Goal: Task Accomplishment & Management: Use online tool/utility

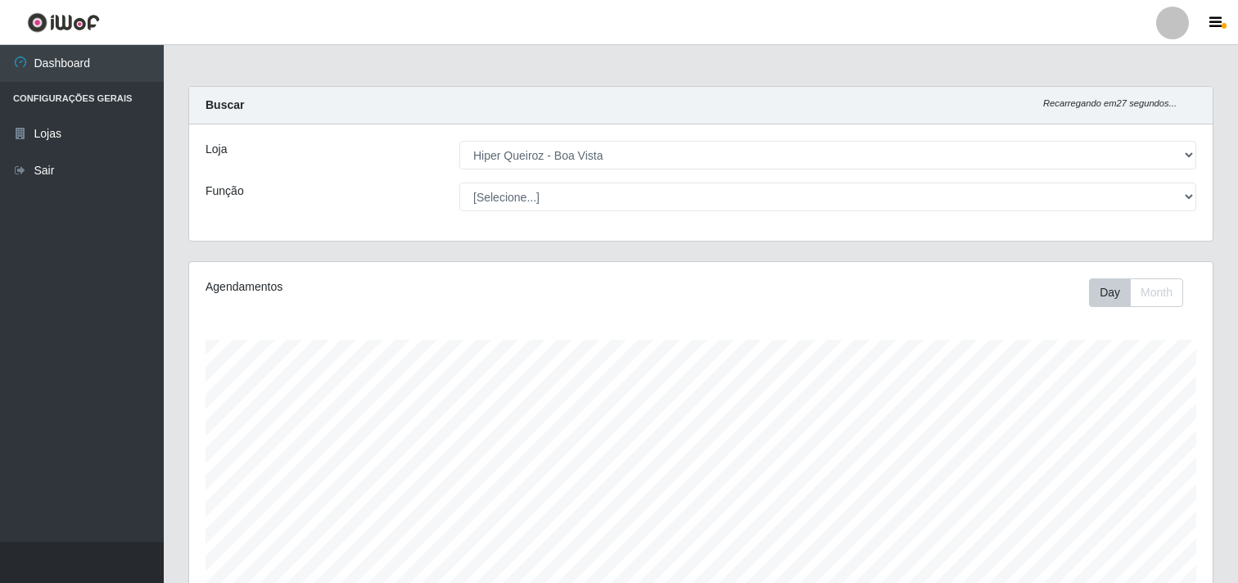
select select "514"
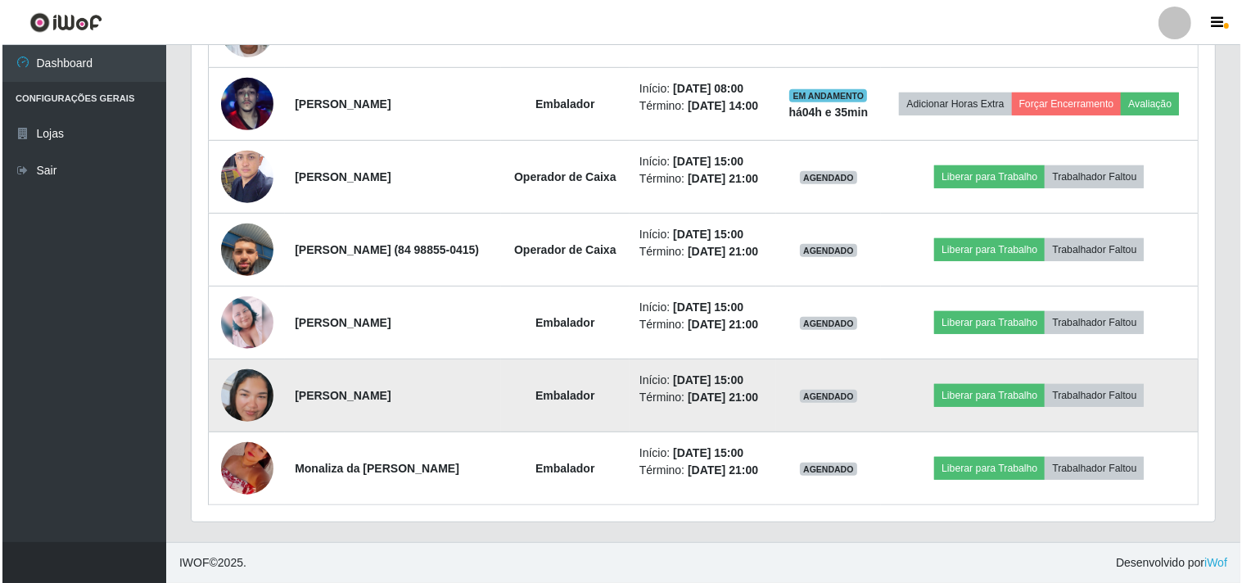
scroll to position [979, 0]
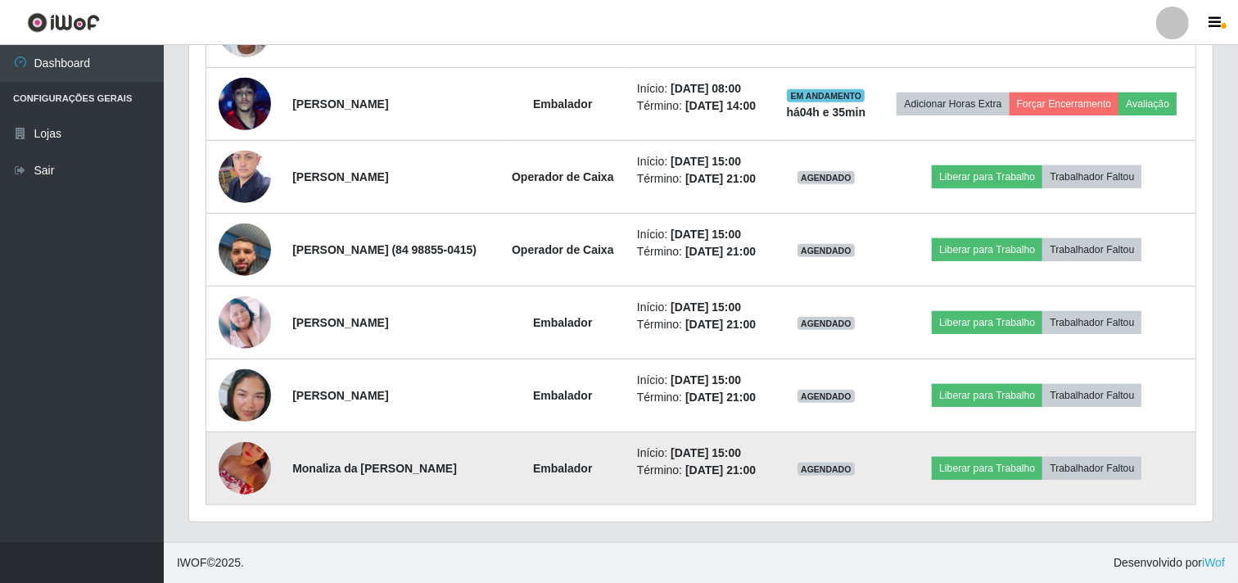
click at [247, 456] on img at bounding box center [245, 468] width 52 height 93
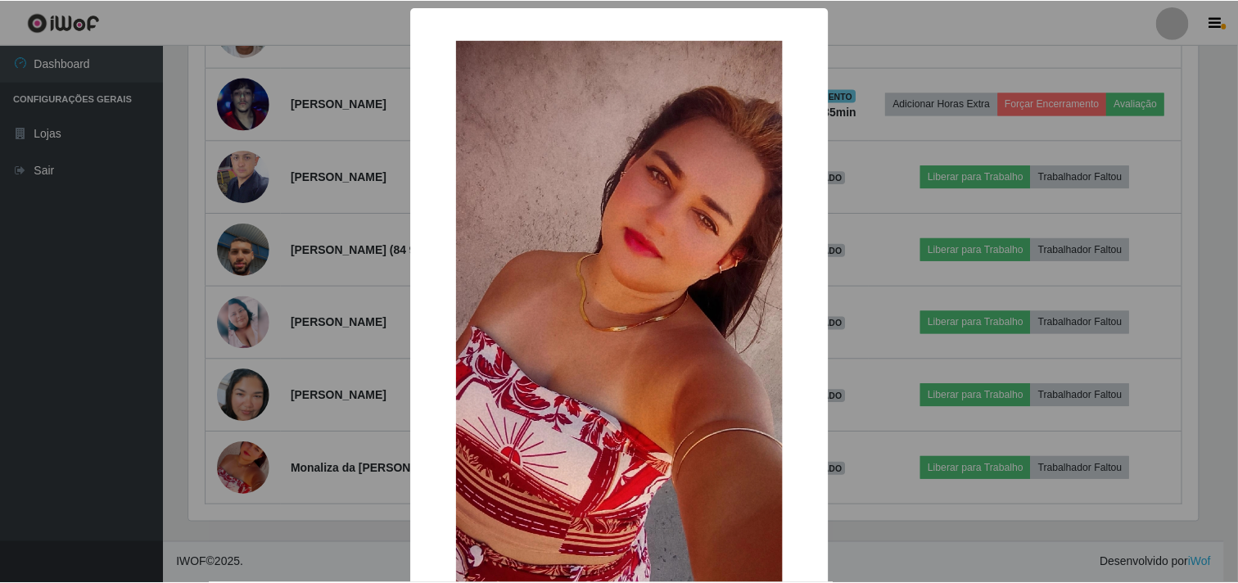
scroll to position [339, 1013]
click at [255, 459] on div "× OK Cancel" at bounding box center [621, 291] width 1242 height 583
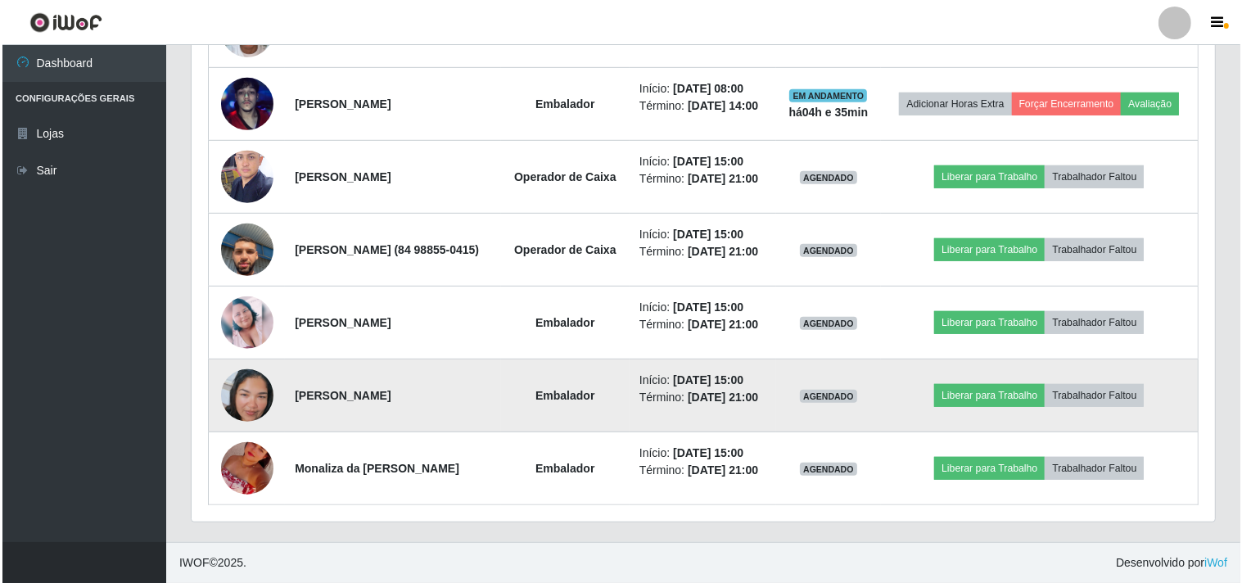
scroll to position [339, 1023]
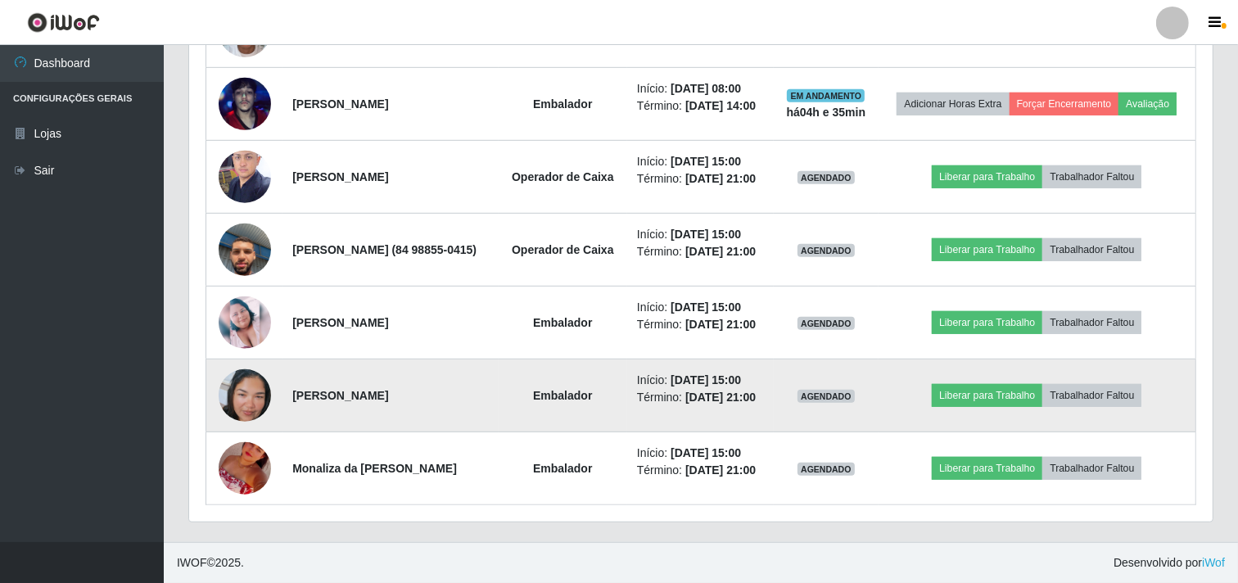
click at [247, 368] on img at bounding box center [245, 395] width 52 height 93
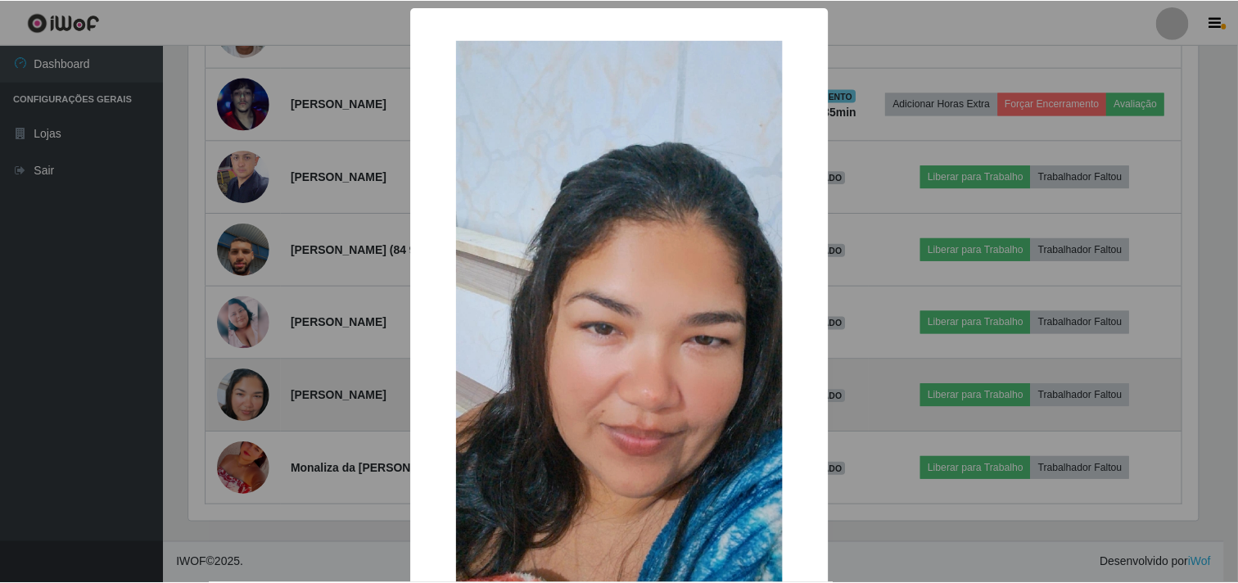
scroll to position [339, 1013]
click at [247, 368] on div "× OK Cancel" at bounding box center [621, 291] width 1242 height 583
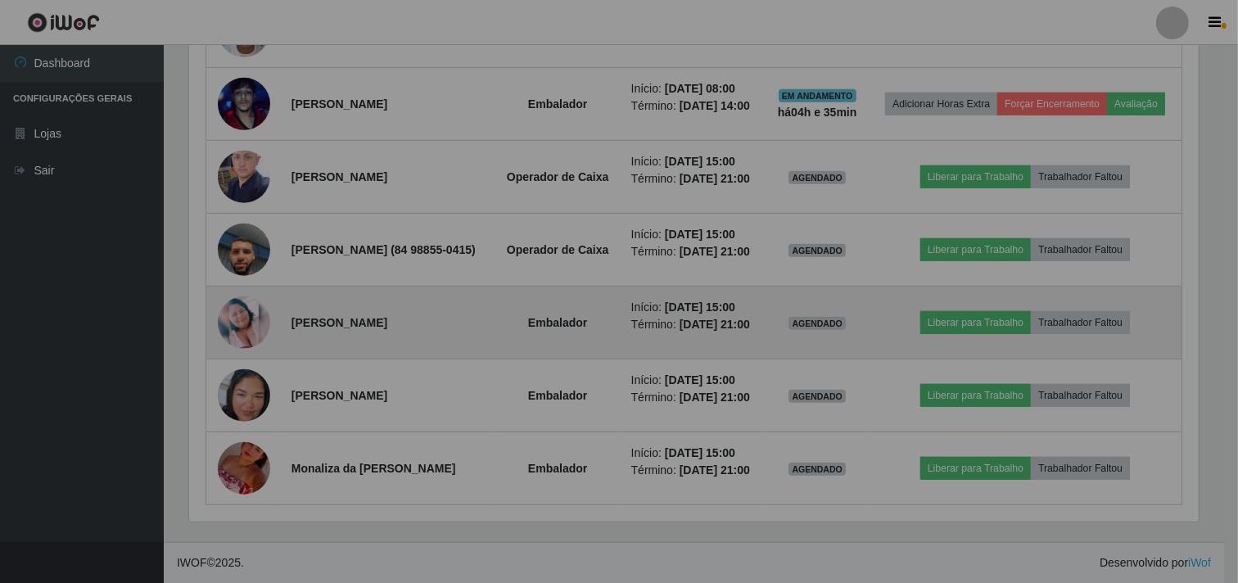
scroll to position [339, 1023]
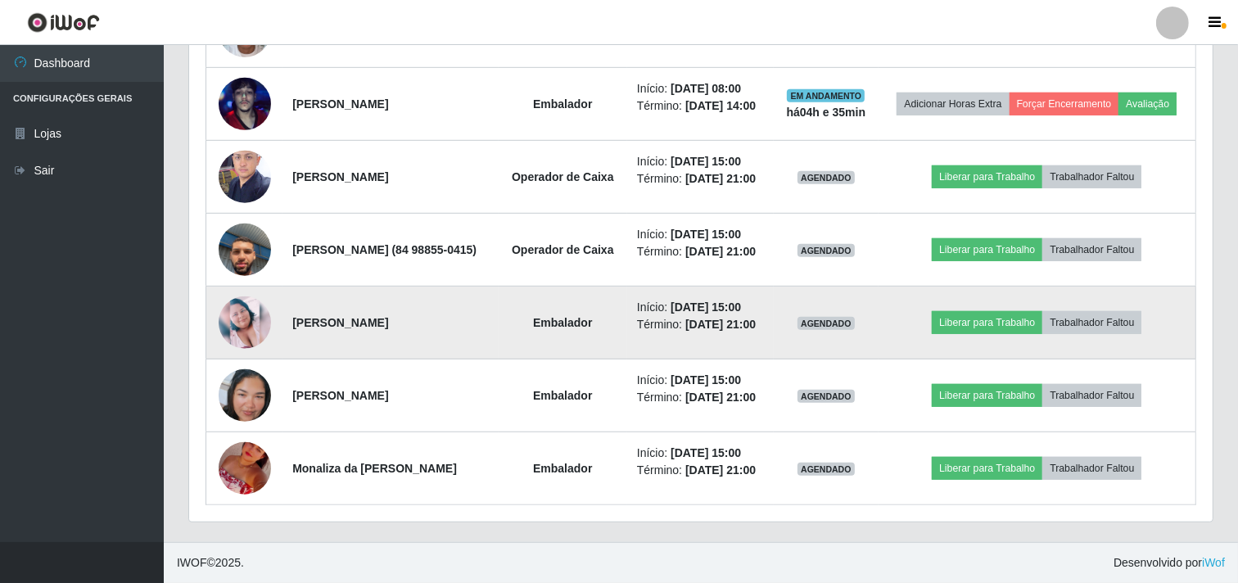
click at [223, 300] on img at bounding box center [245, 322] width 52 height 52
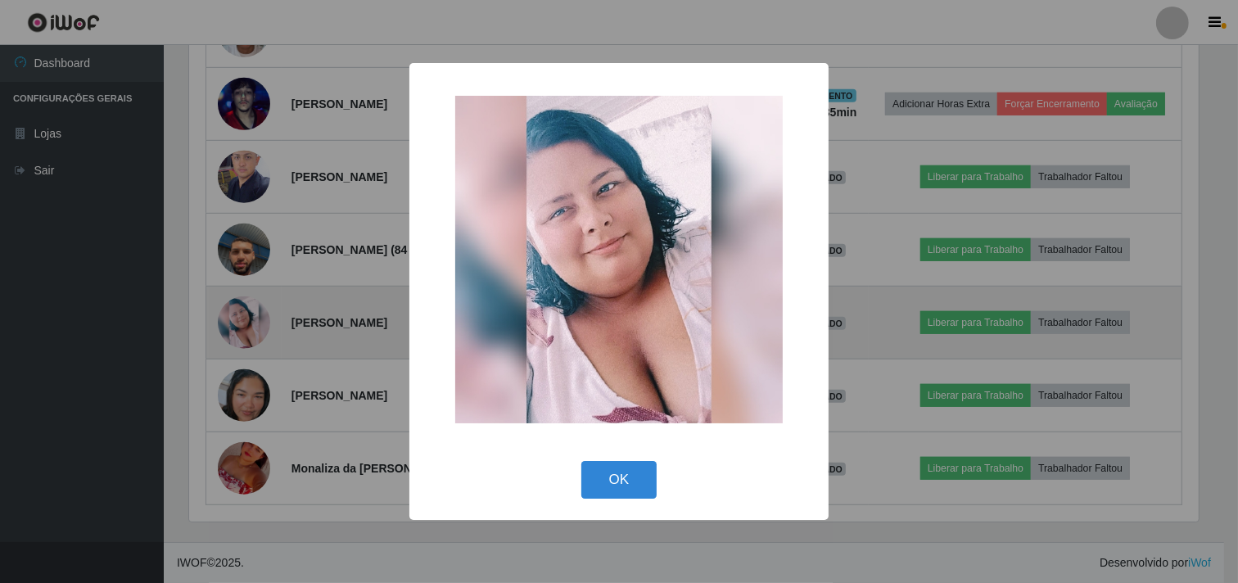
scroll to position [339, 1013]
click at [223, 300] on div "× OK Cancel" at bounding box center [621, 291] width 1242 height 583
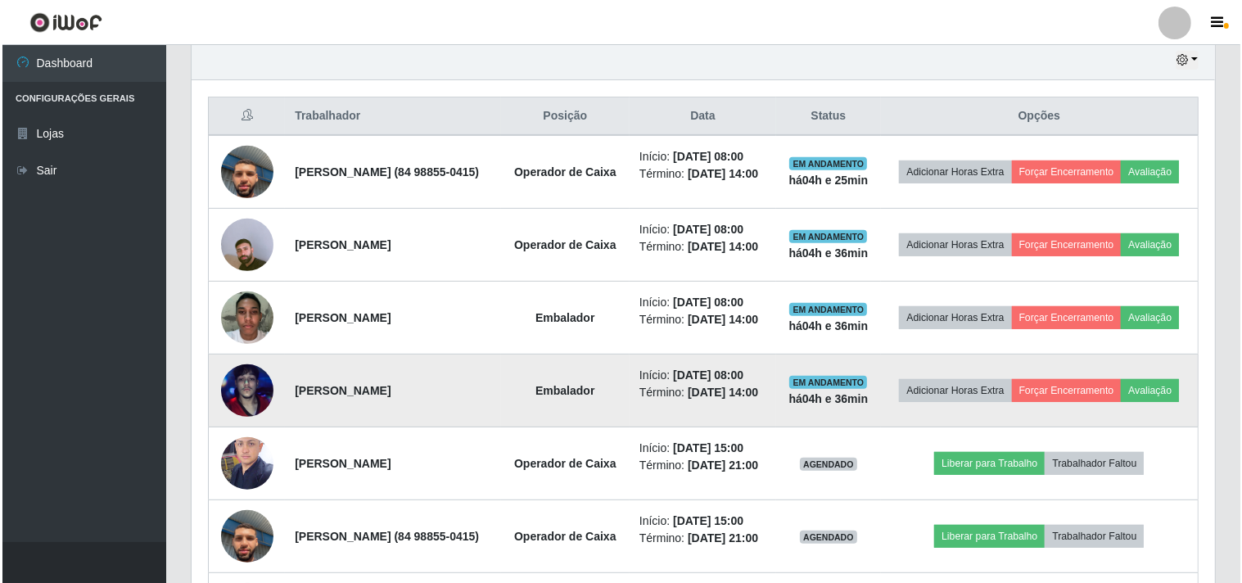
scroll to position [434, 0]
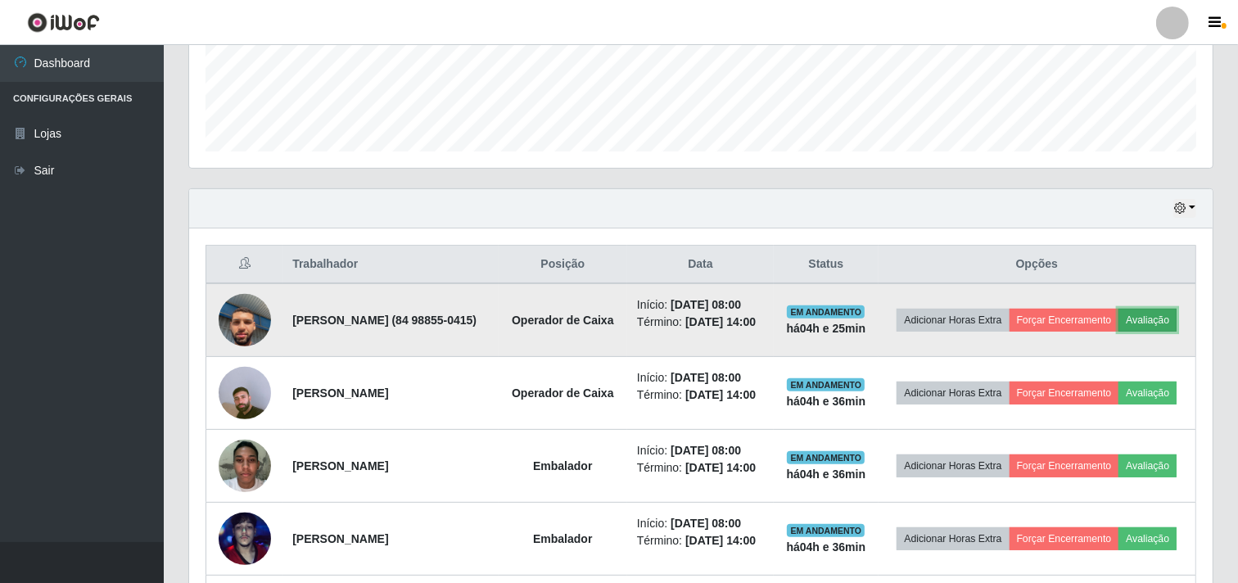
click at [1118, 332] on button "Avaliação" at bounding box center [1147, 320] width 58 height 23
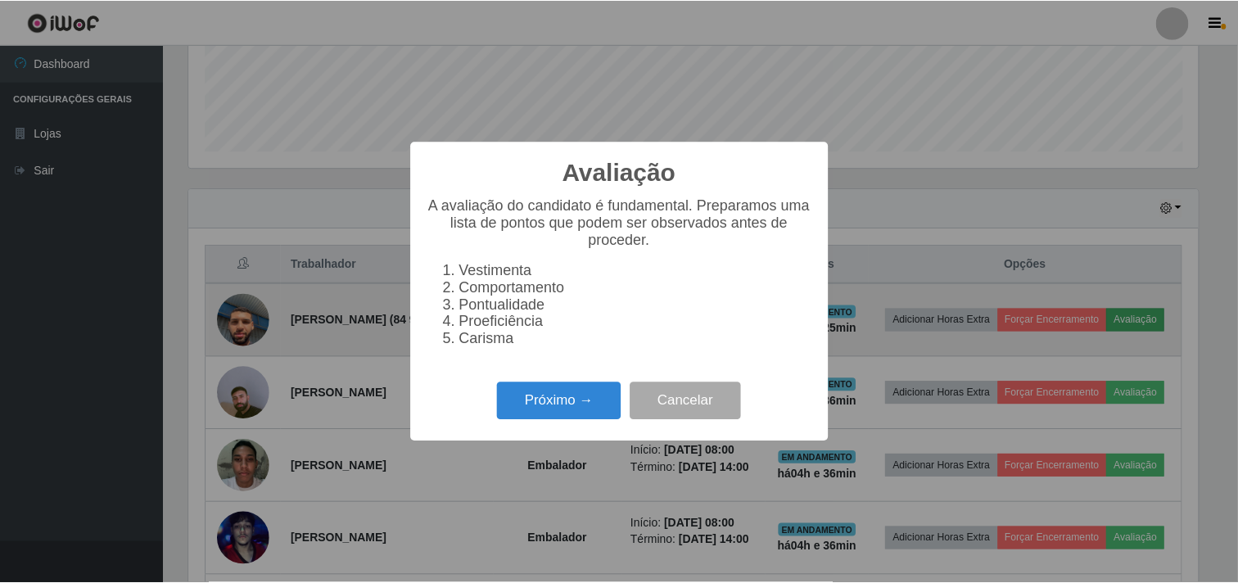
scroll to position [339, 1013]
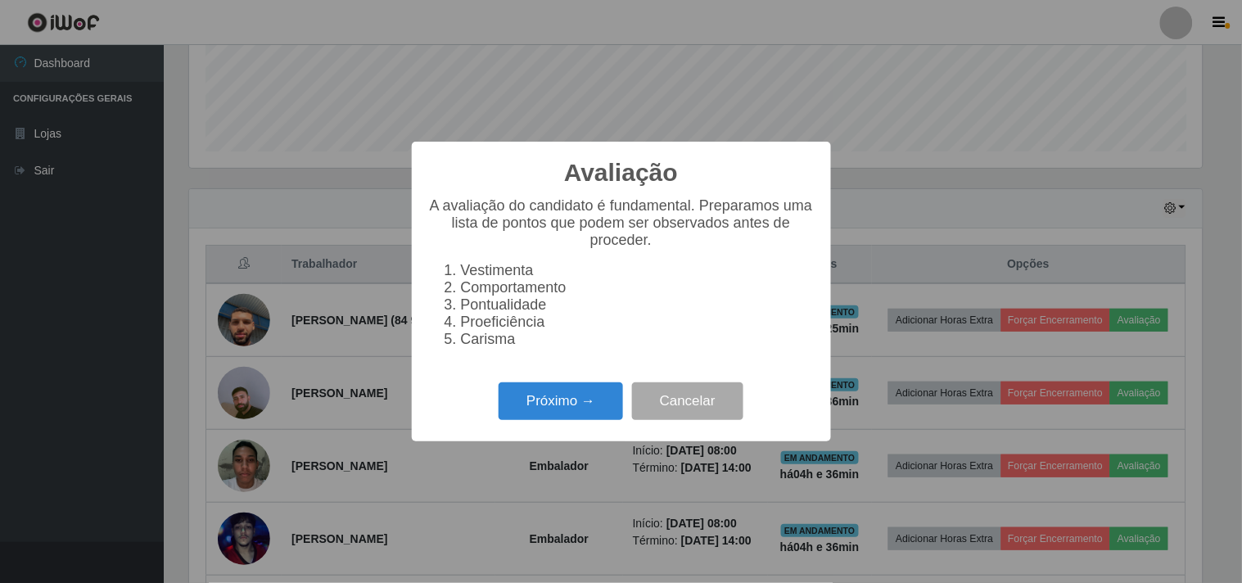
click at [914, 115] on div "Avaliação × A avaliação do candidato é fundamental. Preparamos uma lista de pon…" at bounding box center [621, 291] width 1242 height 583
click at [684, 397] on button "Cancelar" at bounding box center [687, 401] width 111 height 38
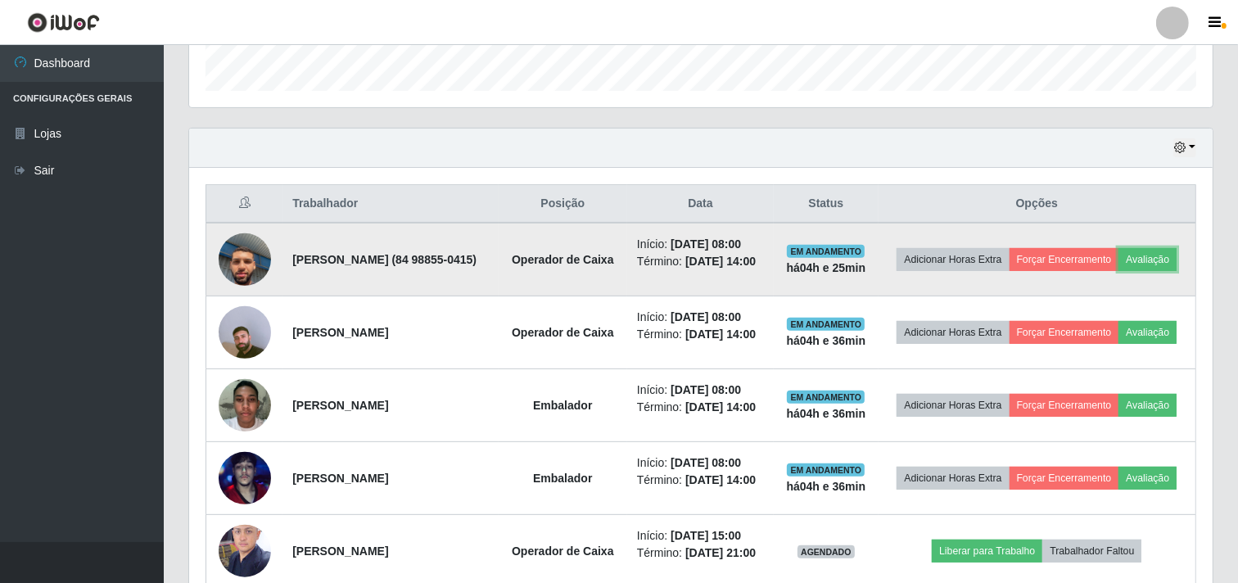
scroll to position [616, 0]
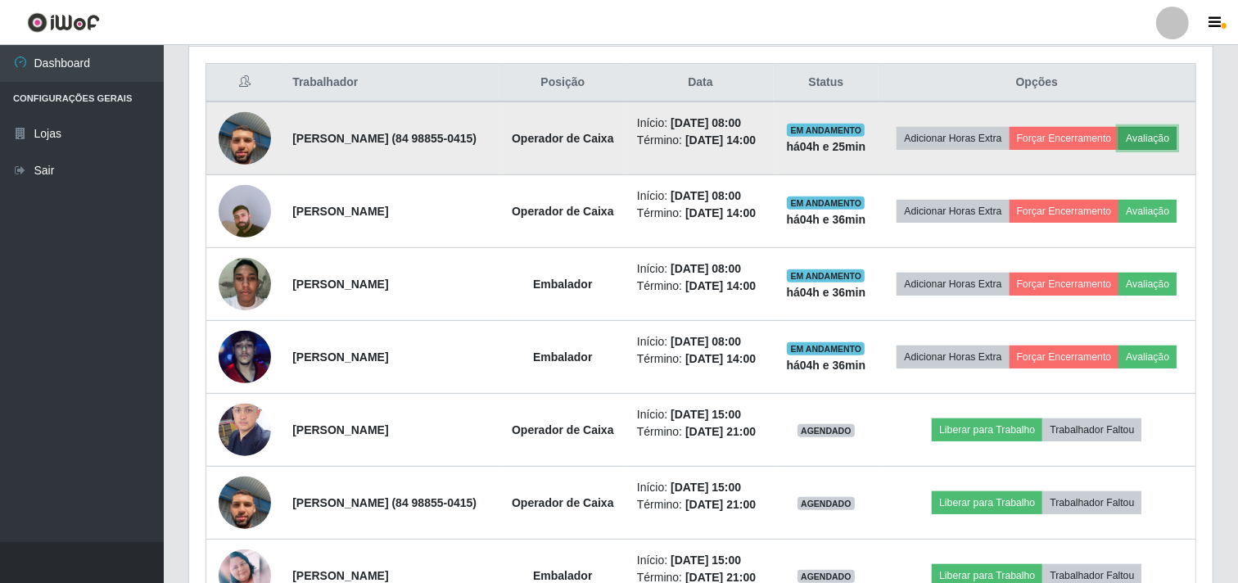
click at [1118, 150] on button "Avaliação" at bounding box center [1147, 138] width 58 height 23
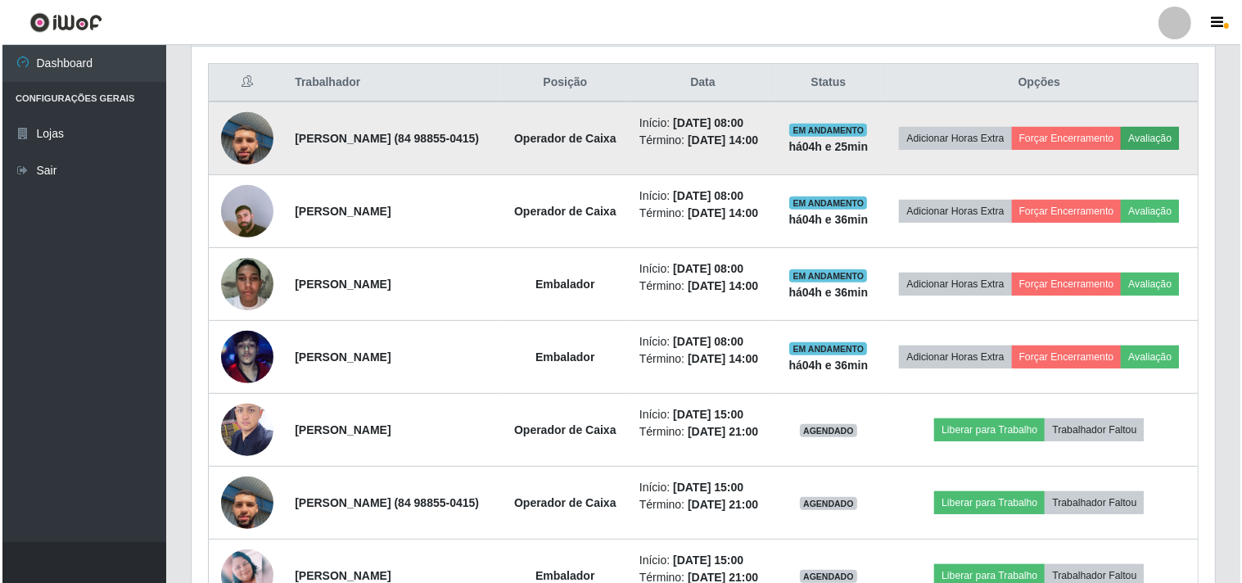
scroll to position [339, 1013]
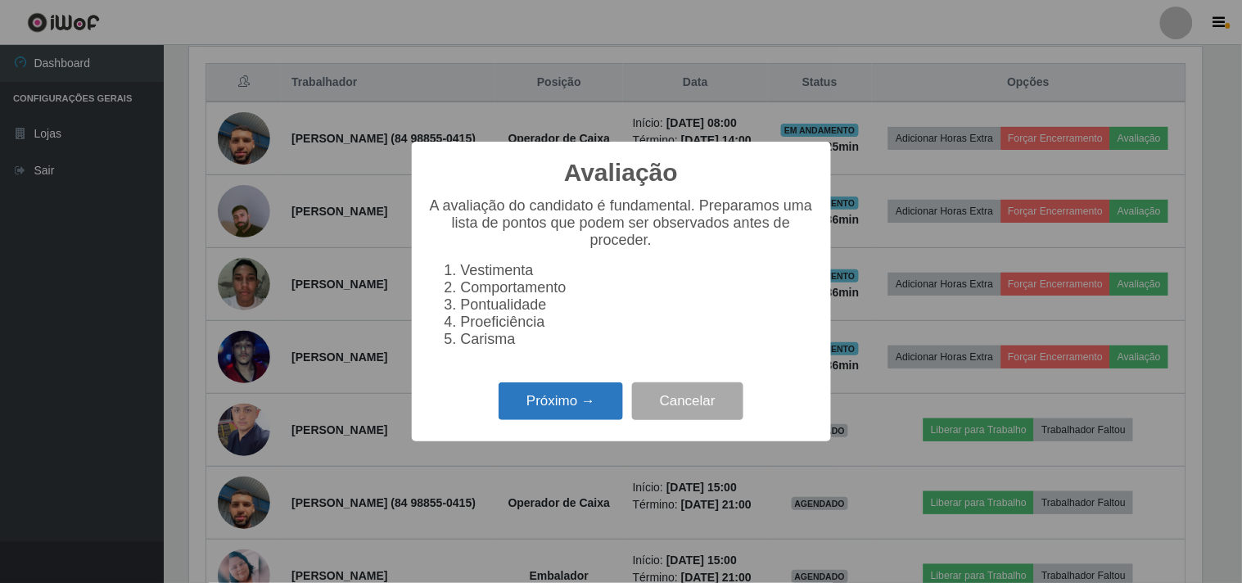
click at [565, 418] on button "Próximo →" at bounding box center [561, 401] width 124 height 38
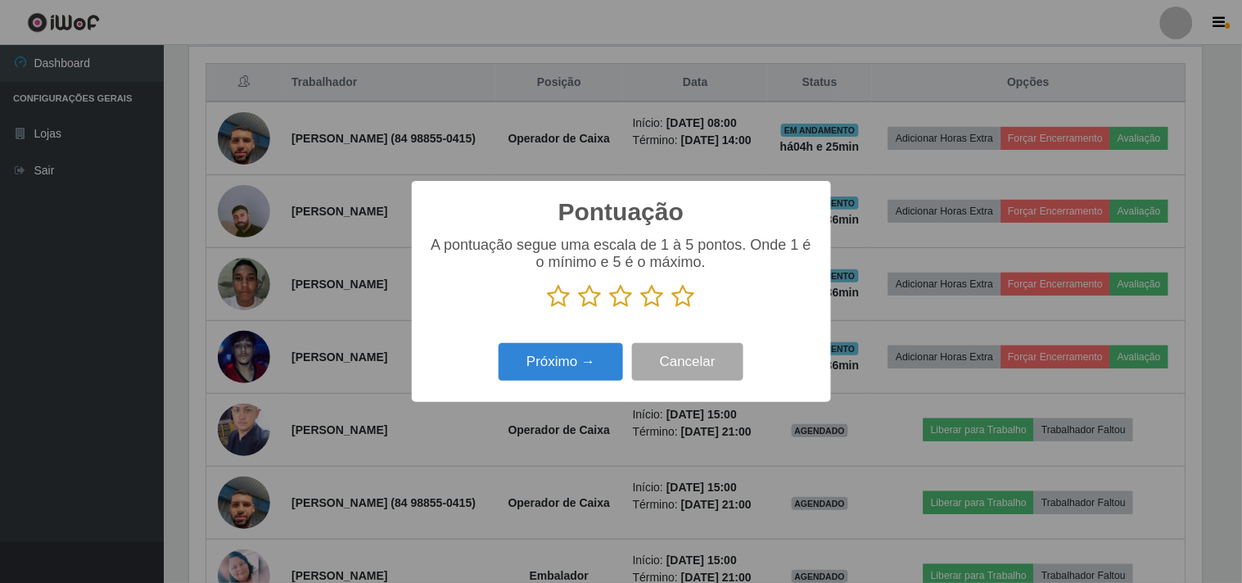
scroll to position [818308, 817635]
click at [676, 298] on icon at bounding box center [683, 296] width 23 height 25
click at [672, 309] on input "radio" at bounding box center [672, 309] width 0 height 0
click at [548, 360] on button "Próximo →" at bounding box center [561, 362] width 124 height 38
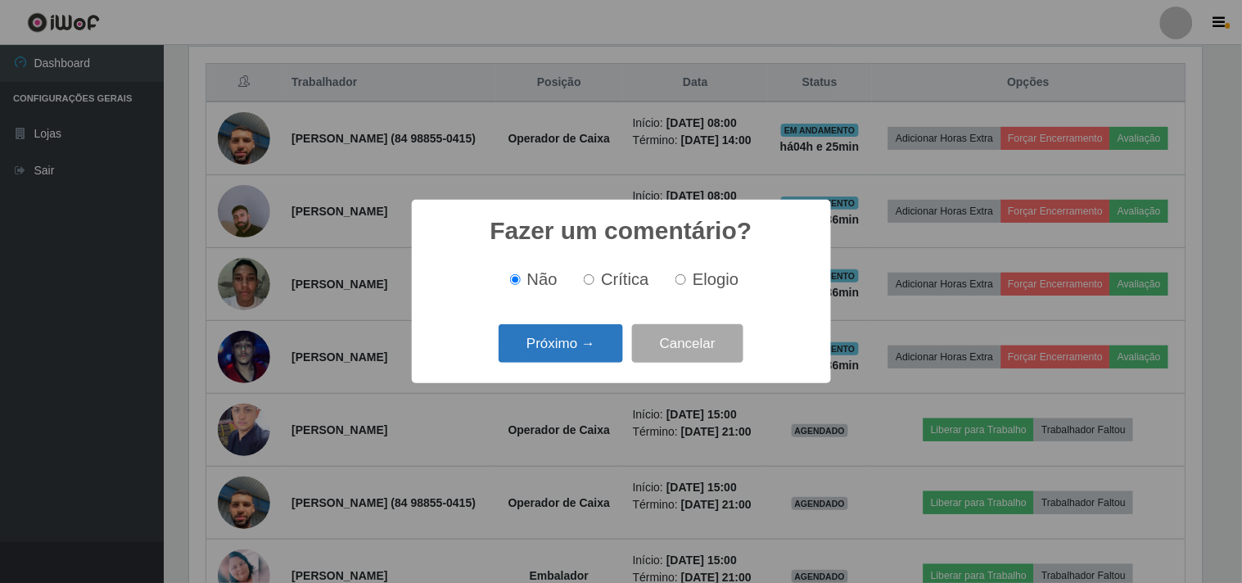
click at [578, 346] on button "Próximo →" at bounding box center [561, 343] width 124 height 38
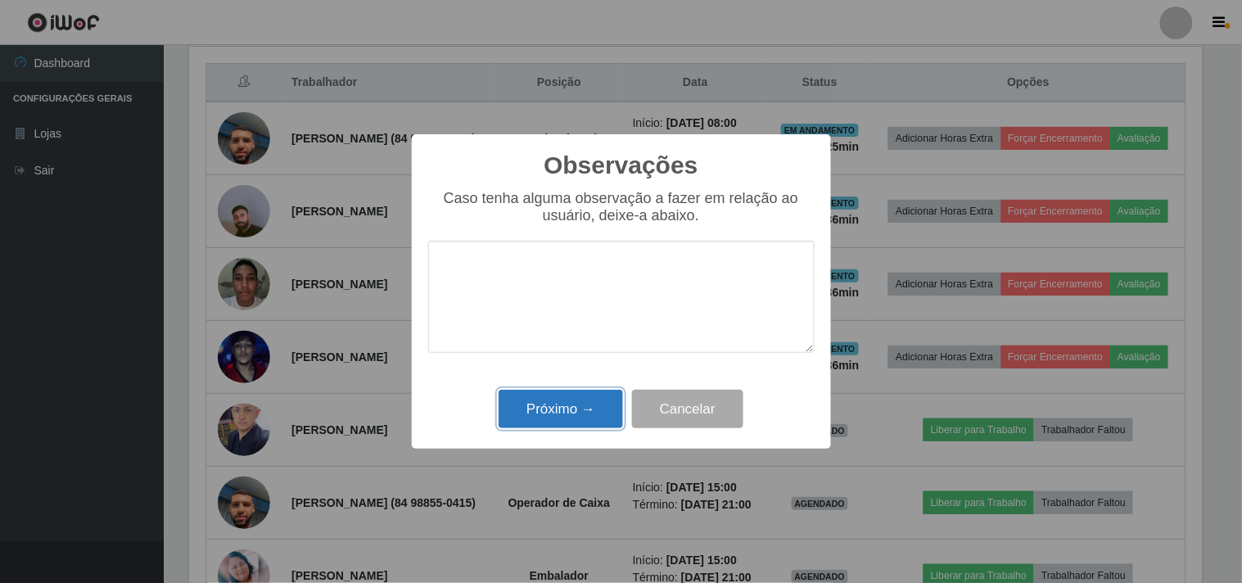
click at [571, 395] on button "Próximo →" at bounding box center [561, 409] width 124 height 38
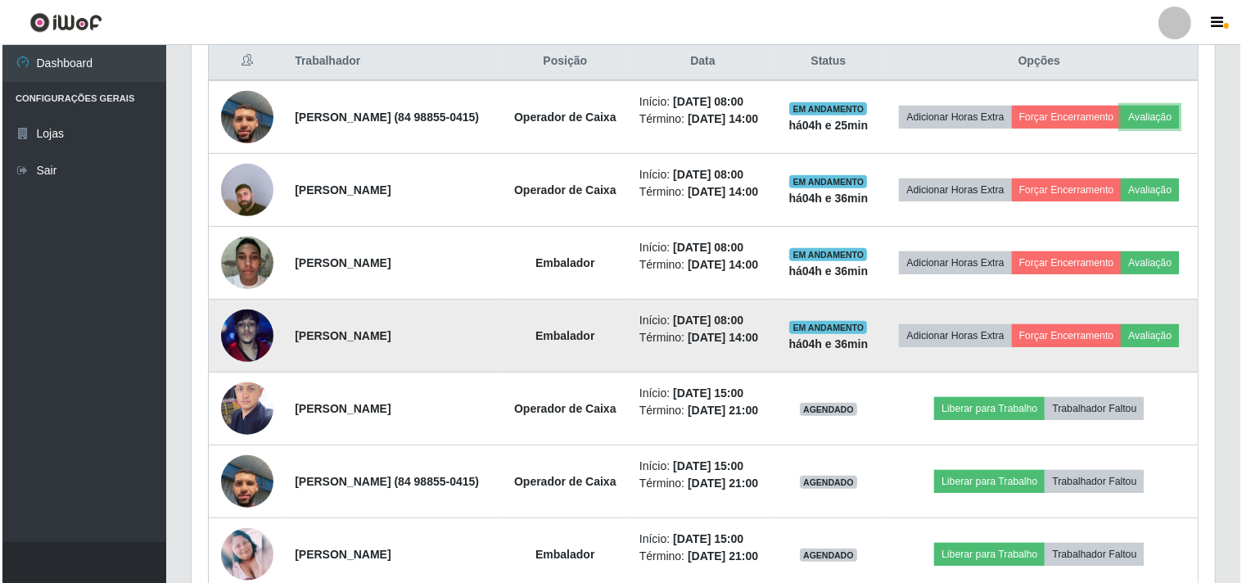
scroll to position [616, 0]
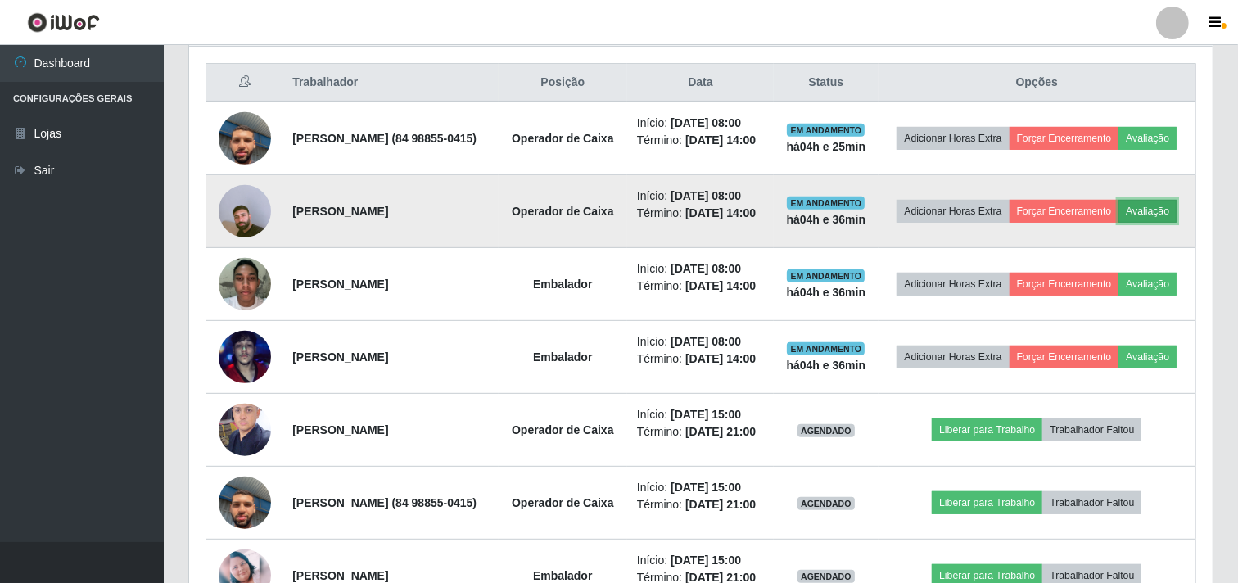
click at [1118, 223] on button "Avaliação" at bounding box center [1147, 211] width 58 height 23
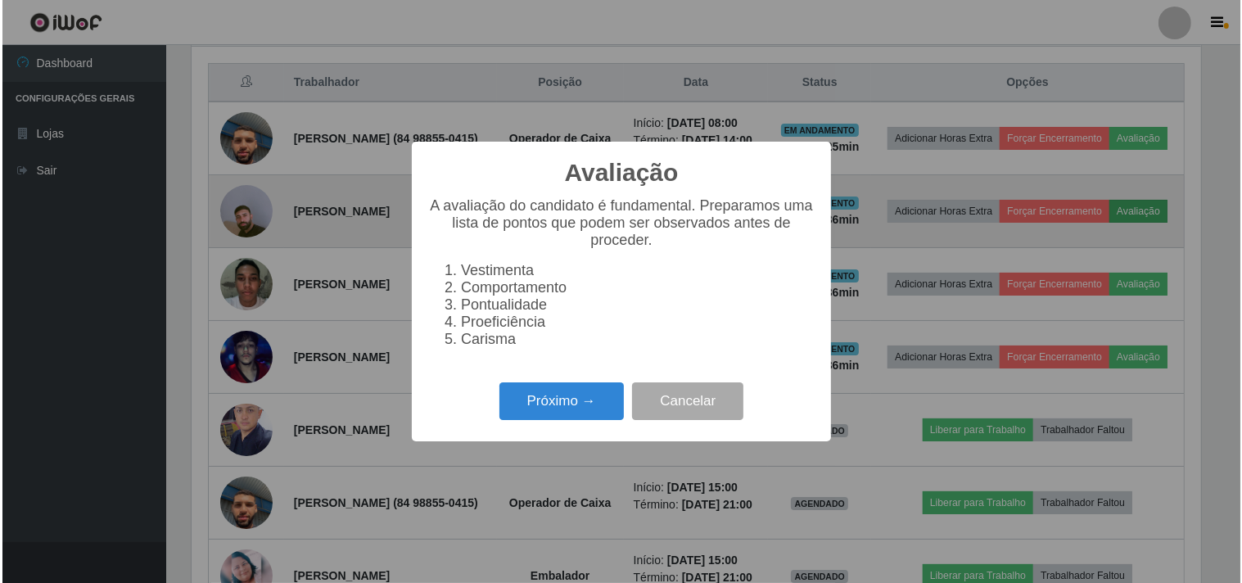
scroll to position [339, 1013]
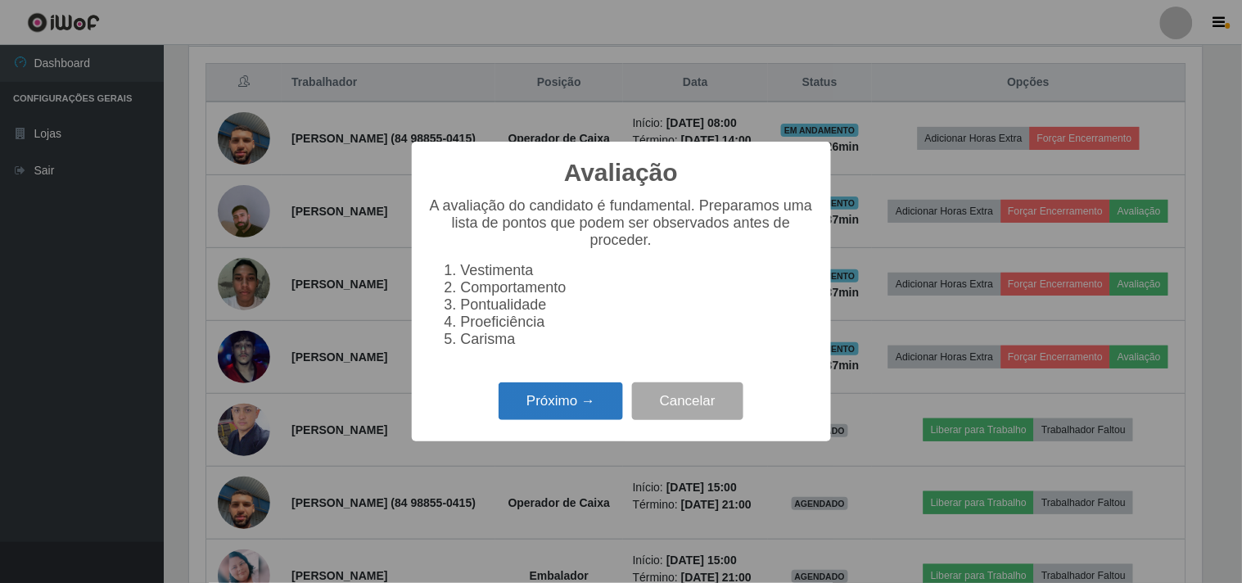
click at [555, 406] on button "Próximo →" at bounding box center [561, 401] width 124 height 38
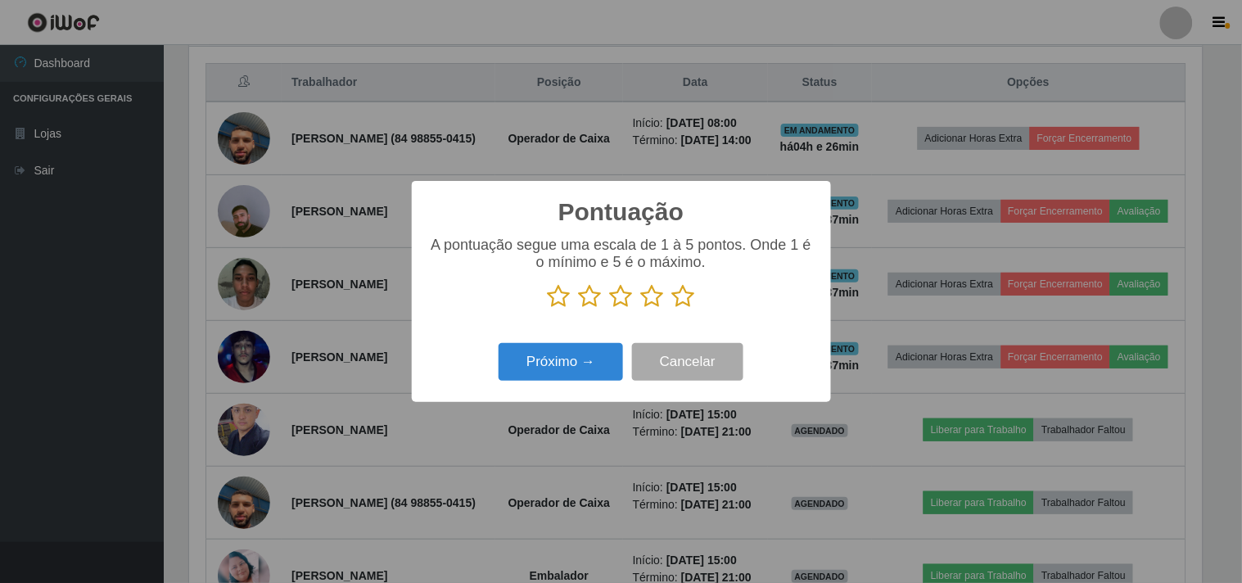
scroll to position [818308, 817635]
click at [678, 291] on icon at bounding box center [683, 296] width 23 height 25
click at [672, 309] on input "radio" at bounding box center [672, 309] width 0 height 0
click at [503, 369] on button "Próximo →" at bounding box center [561, 362] width 124 height 38
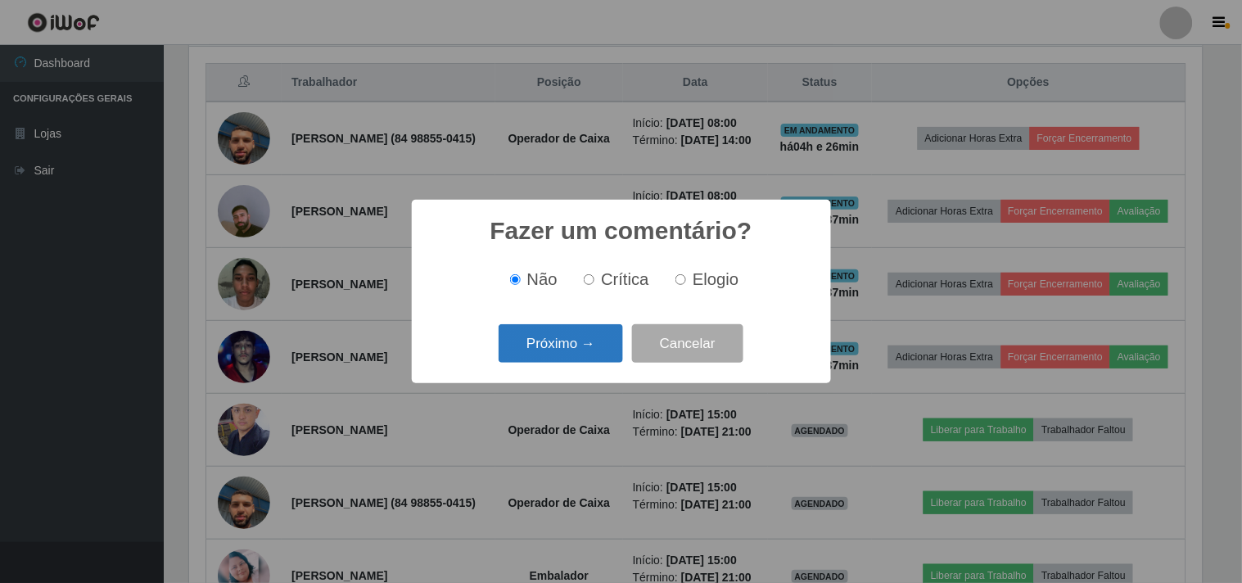
click at [571, 340] on button "Próximo →" at bounding box center [561, 343] width 124 height 38
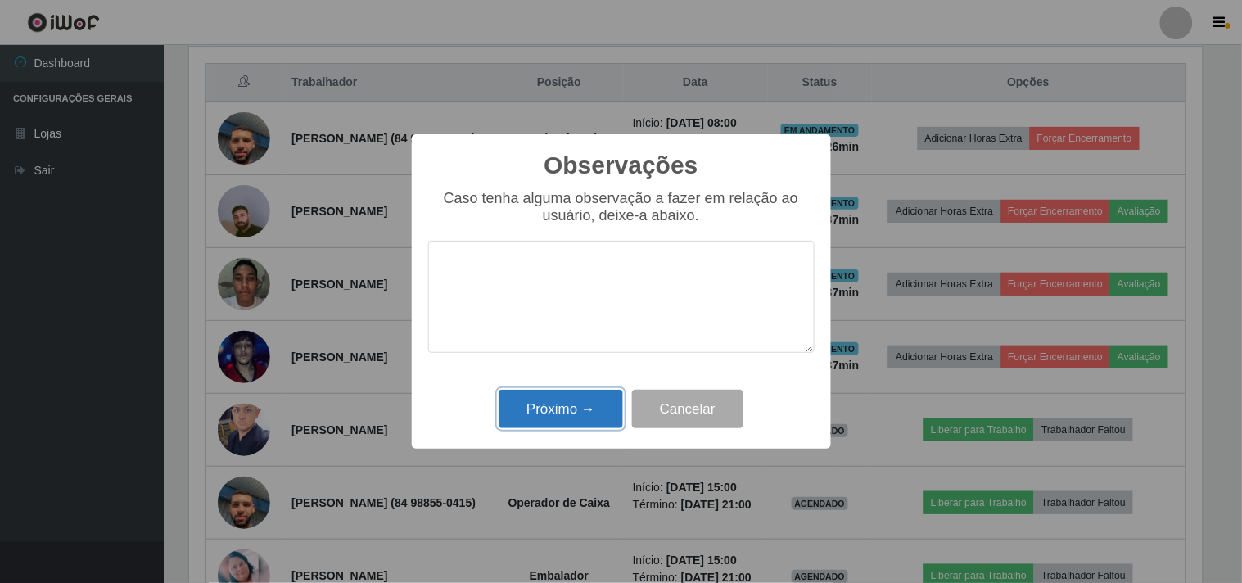
click at [563, 414] on button "Próximo →" at bounding box center [561, 409] width 124 height 38
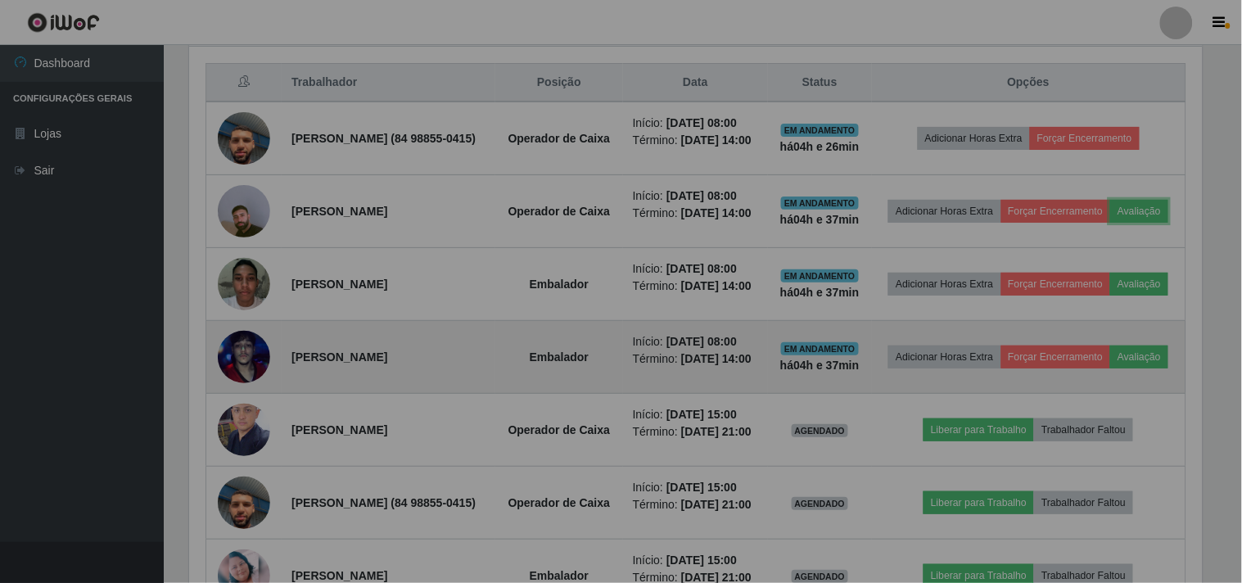
scroll to position [339, 1023]
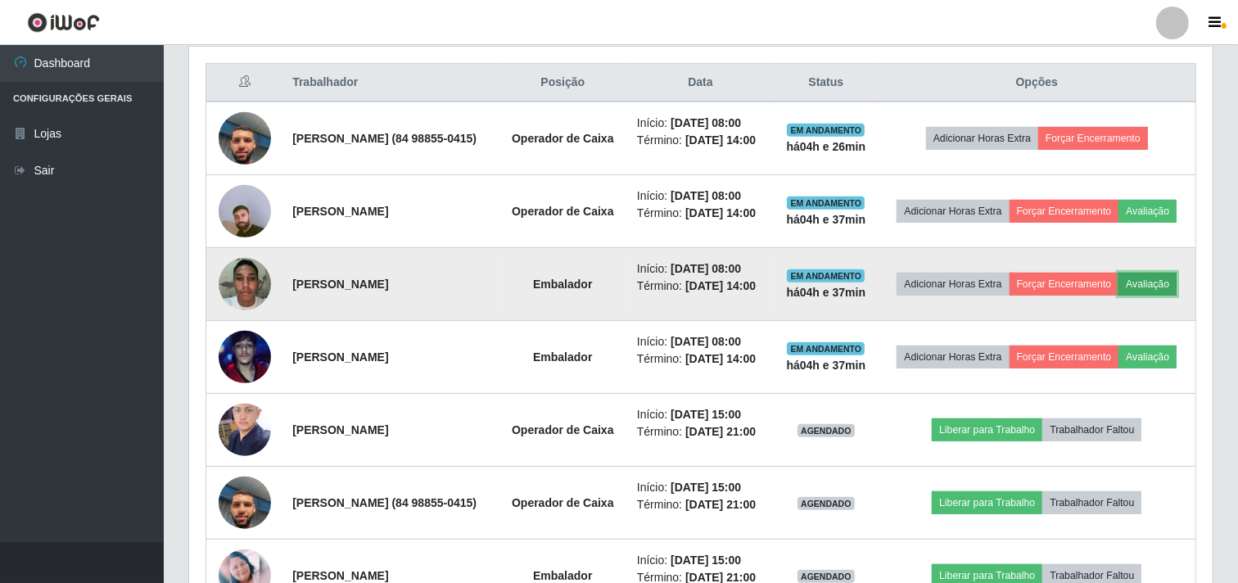
click at [1118, 296] on button "Avaliação" at bounding box center [1147, 284] width 58 height 23
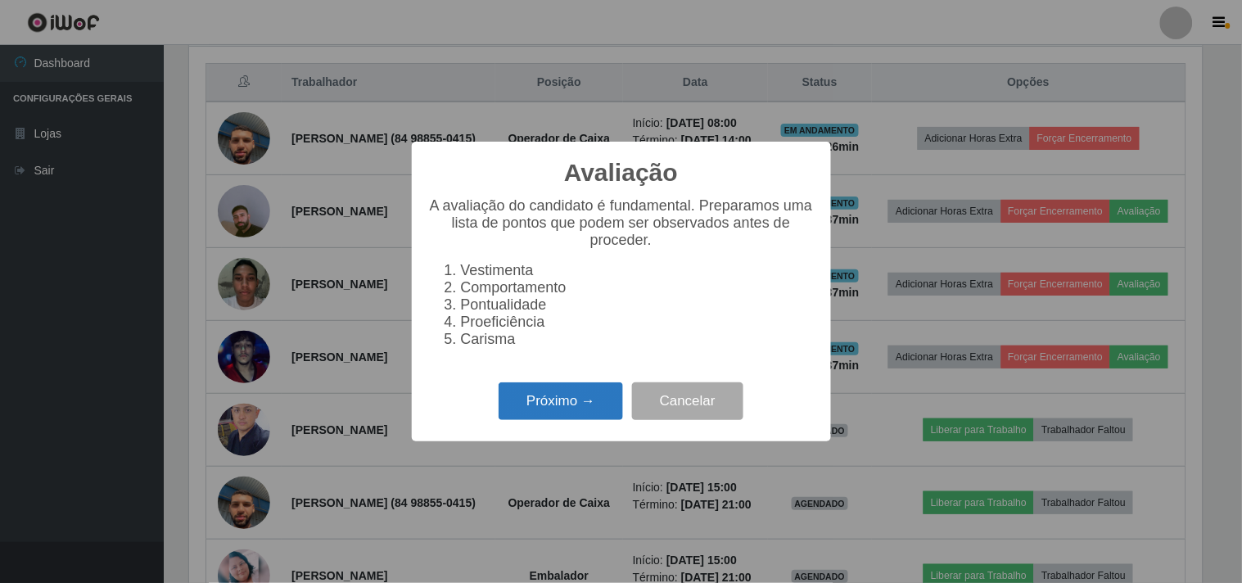
click at [551, 412] on button "Próximo →" at bounding box center [561, 401] width 124 height 38
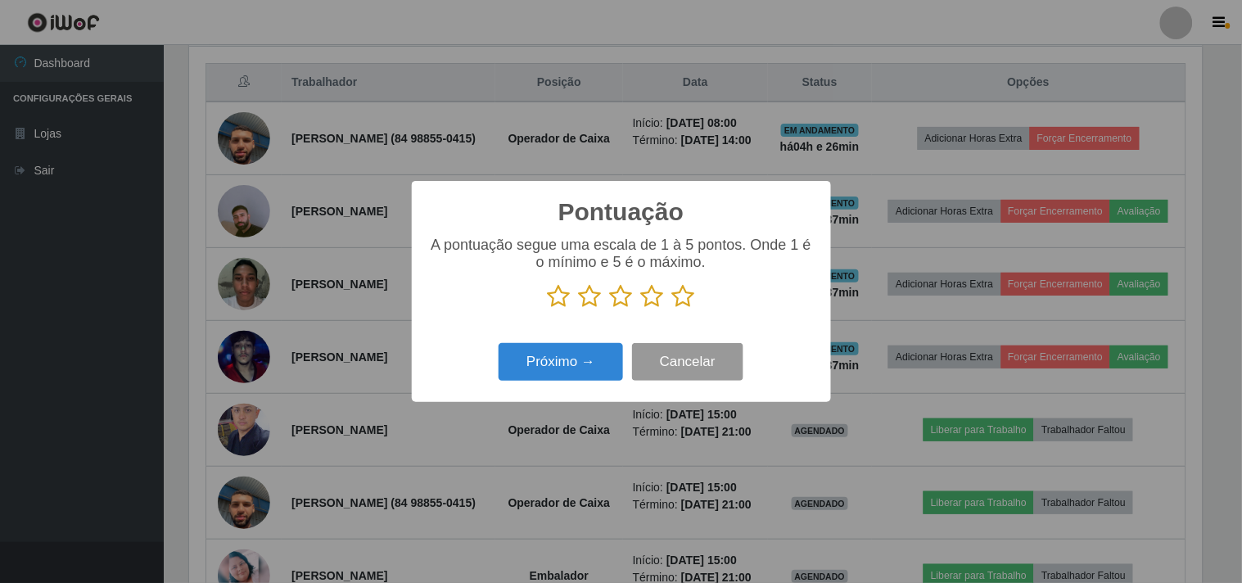
scroll to position [818308, 817635]
click at [683, 303] on icon at bounding box center [683, 296] width 23 height 25
click at [672, 309] on input "radio" at bounding box center [672, 309] width 0 height 0
click at [563, 385] on div "Próximo → Cancelar" at bounding box center [621, 361] width 386 height 47
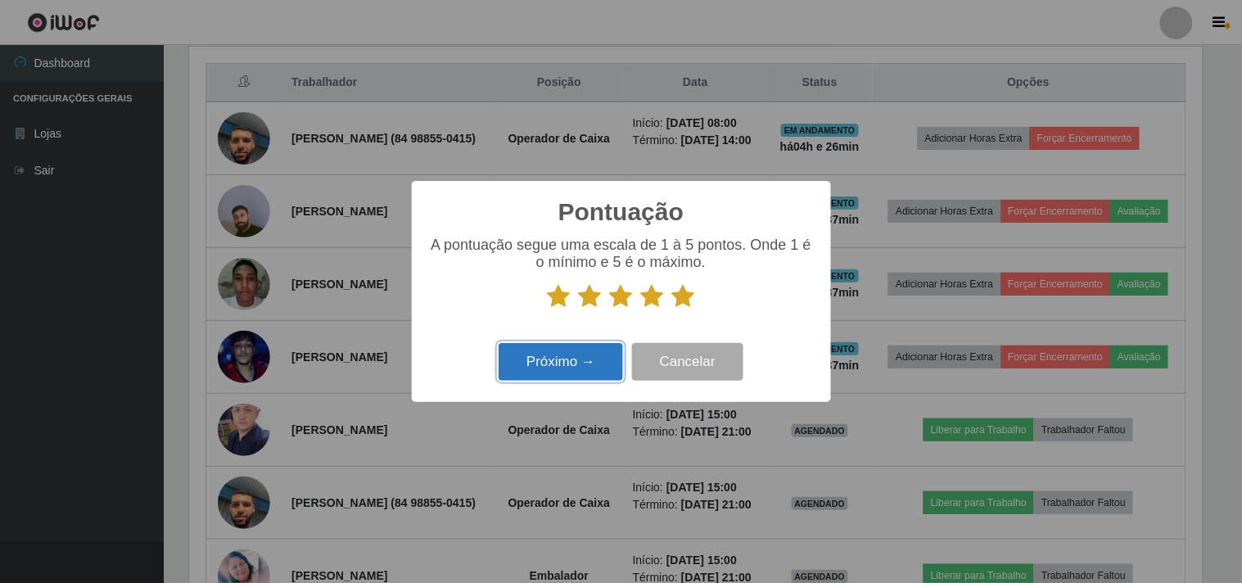
click at [580, 366] on button "Próximo →" at bounding box center [561, 362] width 124 height 38
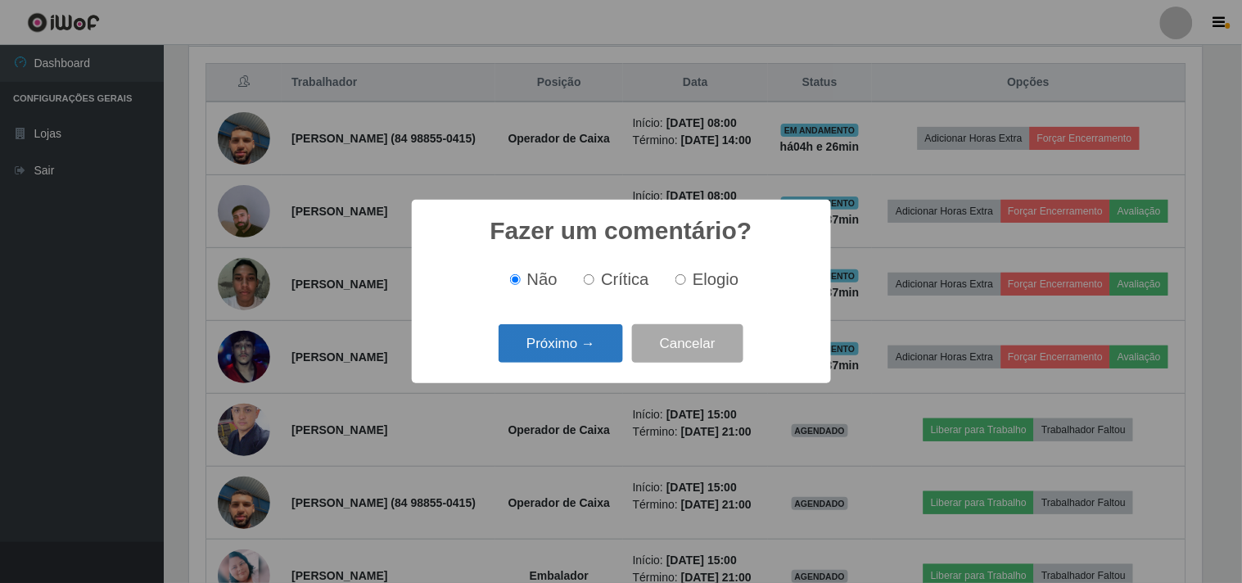
click at [590, 345] on button "Próximo →" at bounding box center [561, 343] width 124 height 38
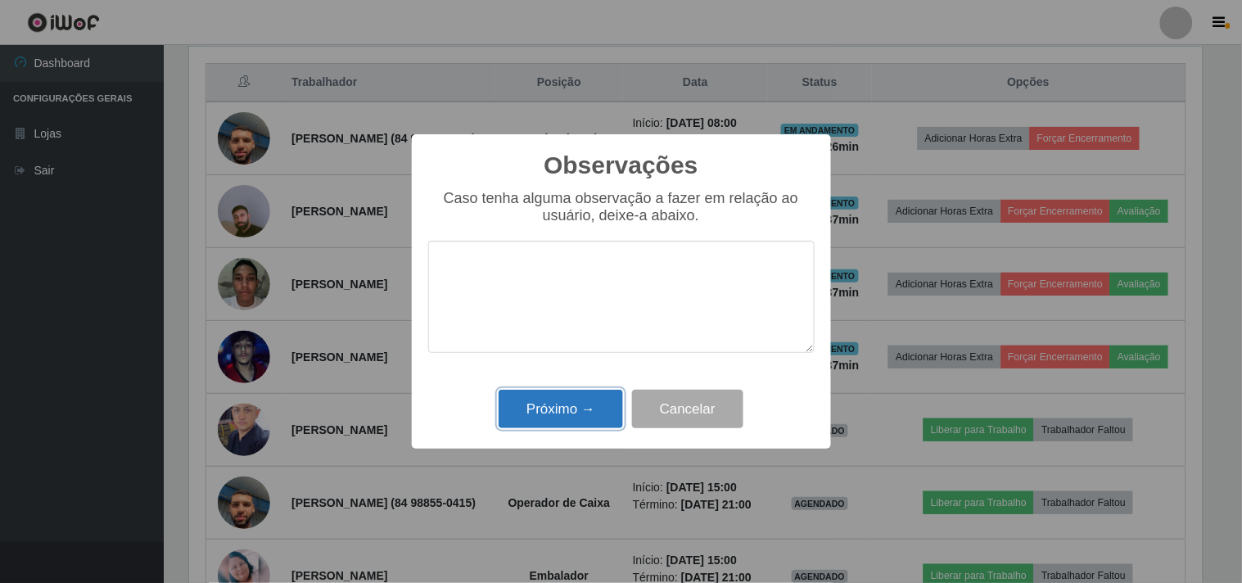
click at [567, 412] on button "Próximo →" at bounding box center [561, 409] width 124 height 38
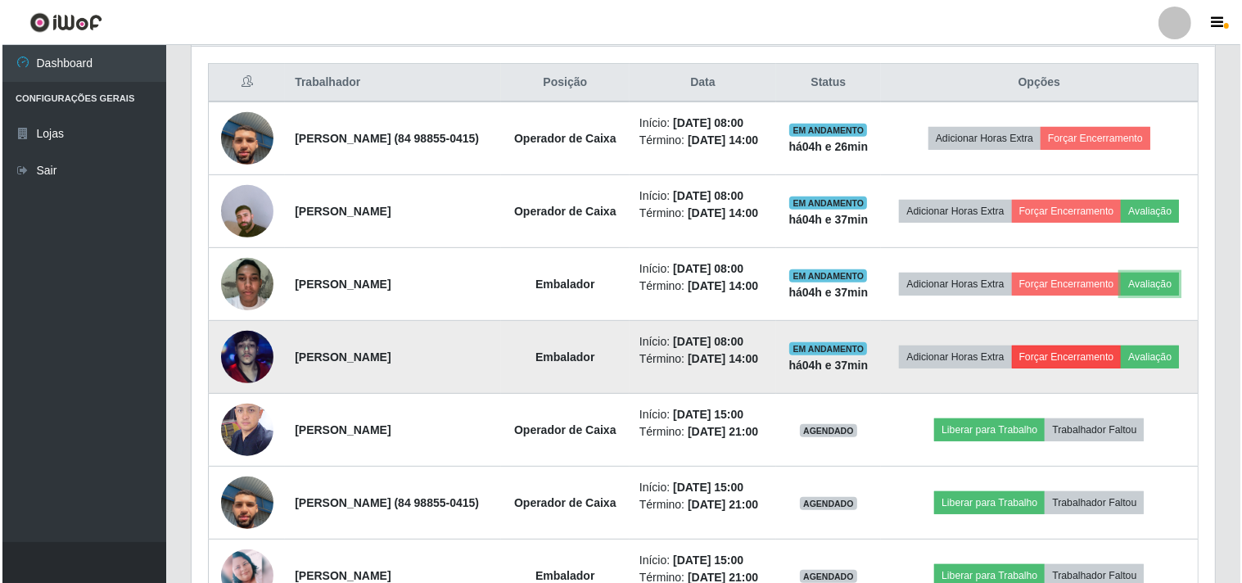
scroll to position [706, 0]
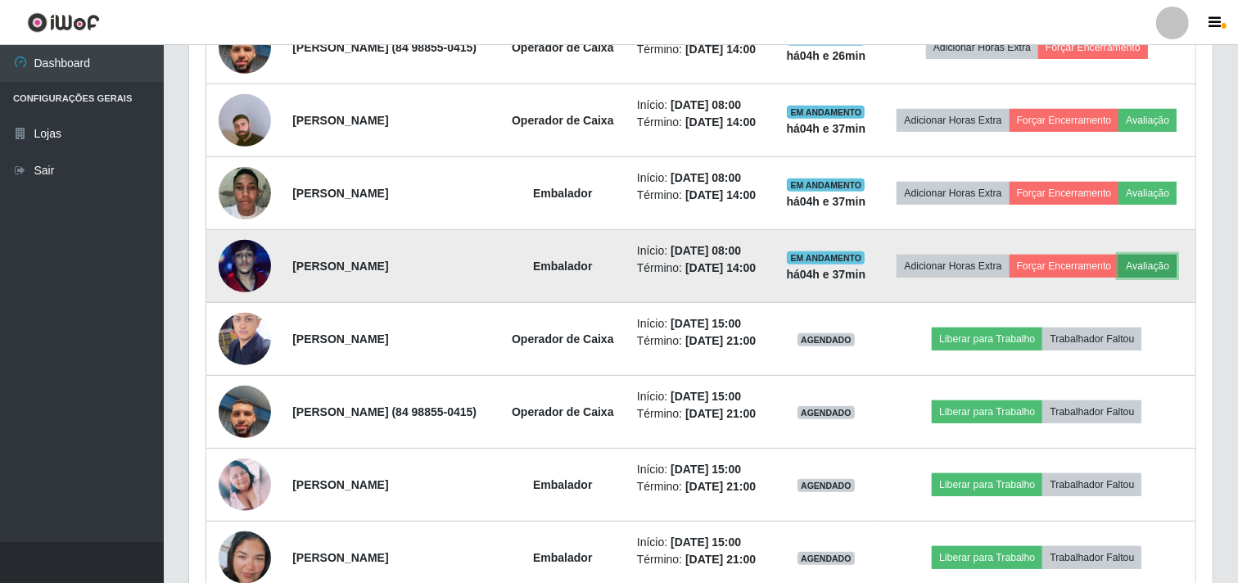
click at [1118, 278] on button "Avaliação" at bounding box center [1147, 266] width 58 height 23
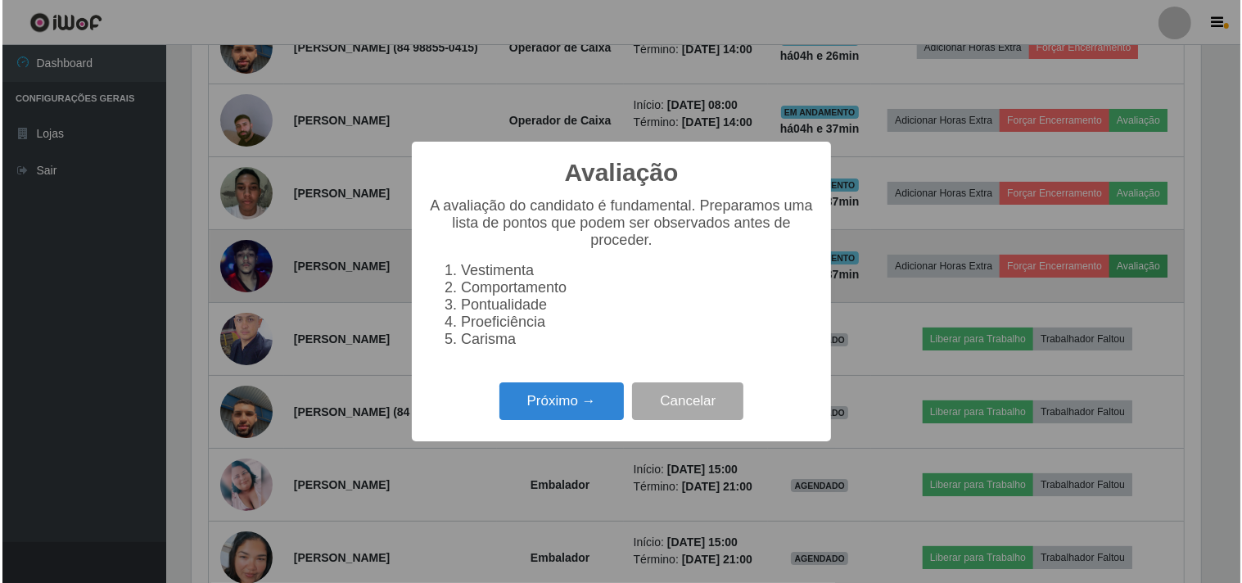
scroll to position [339, 1013]
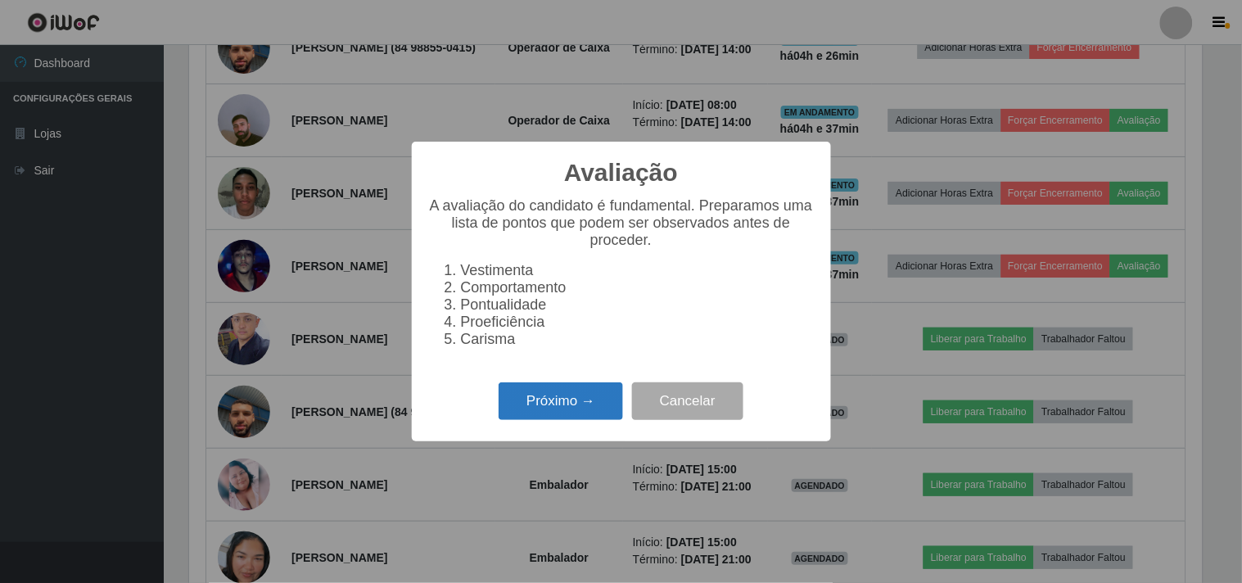
click at [596, 405] on button "Próximo →" at bounding box center [561, 401] width 124 height 38
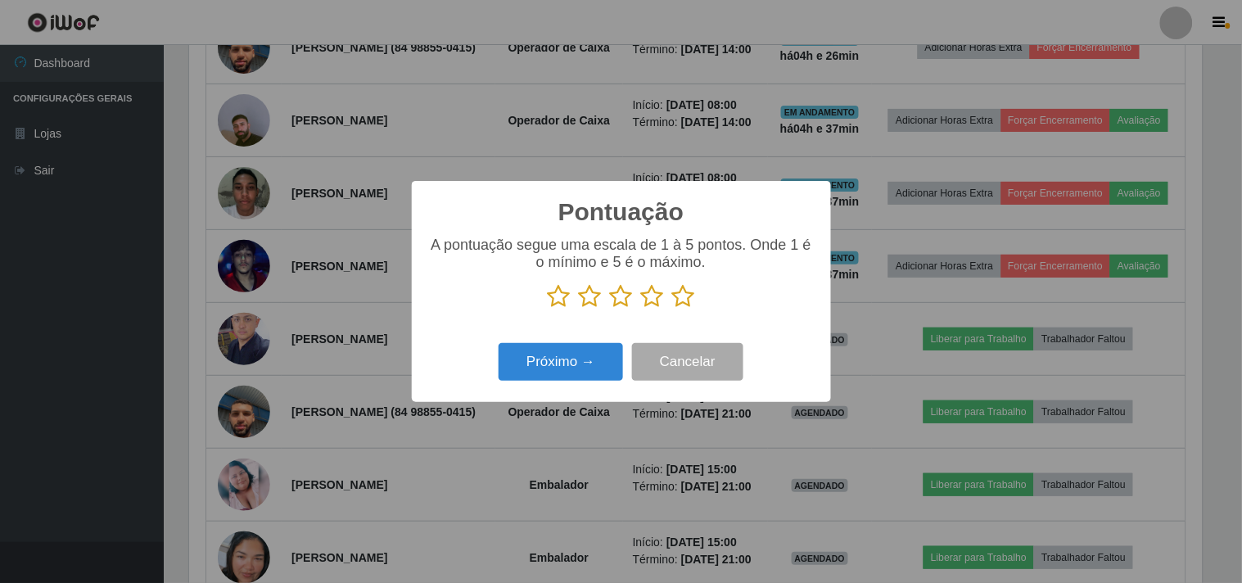
scroll to position [818308, 817635]
click at [683, 303] on icon at bounding box center [683, 296] width 23 height 25
click at [672, 309] on input "radio" at bounding box center [672, 309] width 0 height 0
click at [512, 361] on button "Próximo →" at bounding box center [561, 362] width 124 height 38
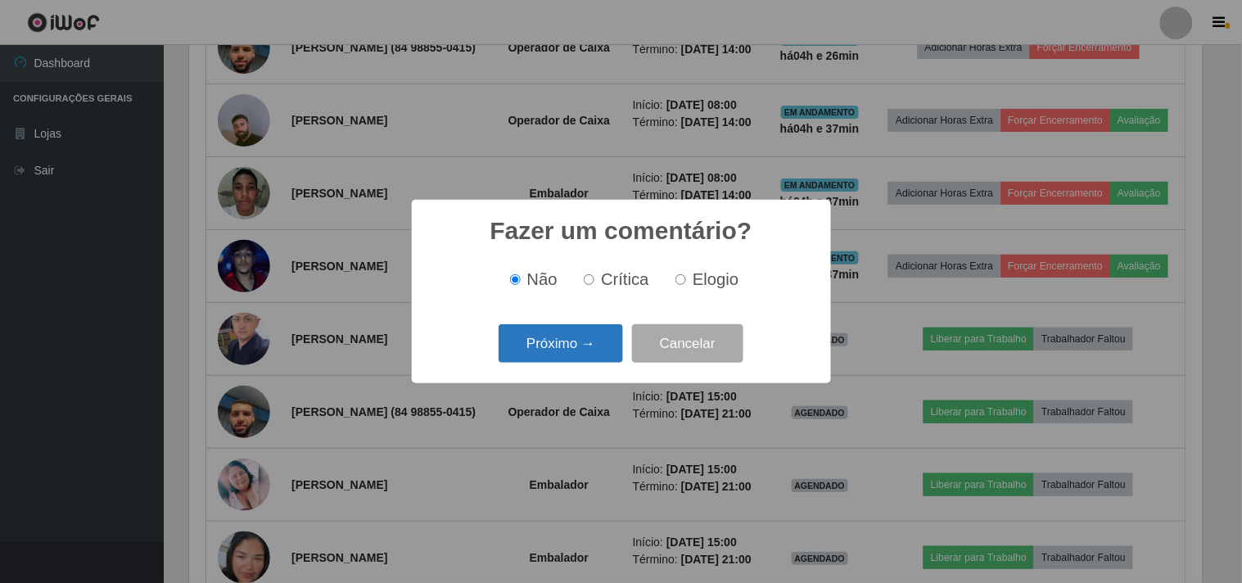
click at [562, 337] on button "Próximo →" at bounding box center [561, 343] width 124 height 38
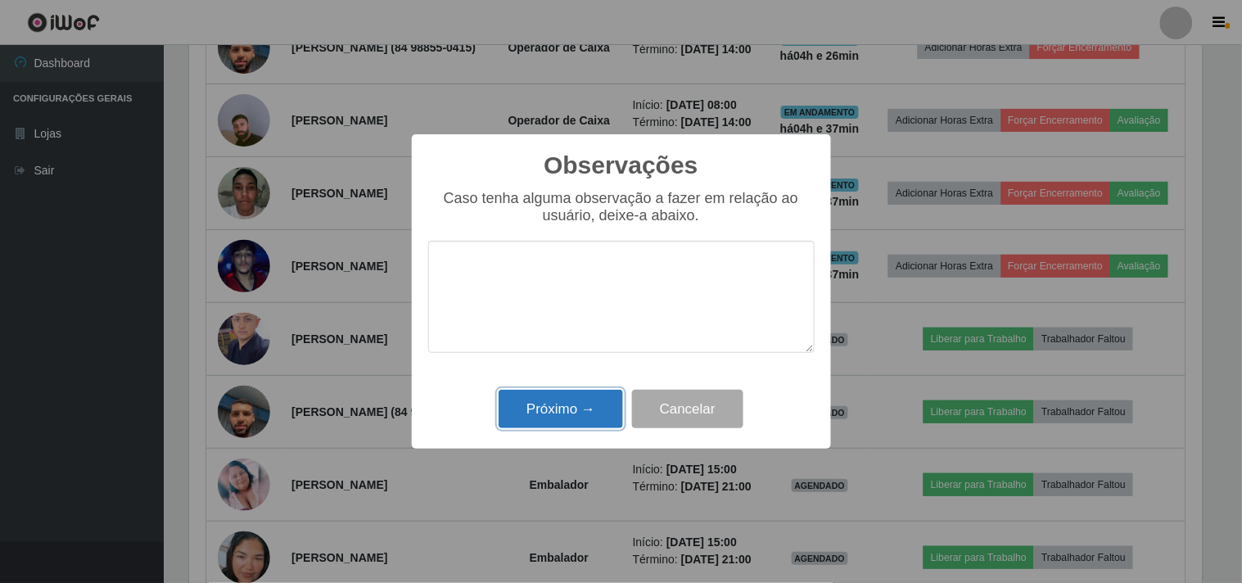
click at [553, 422] on button "Próximo →" at bounding box center [561, 409] width 124 height 38
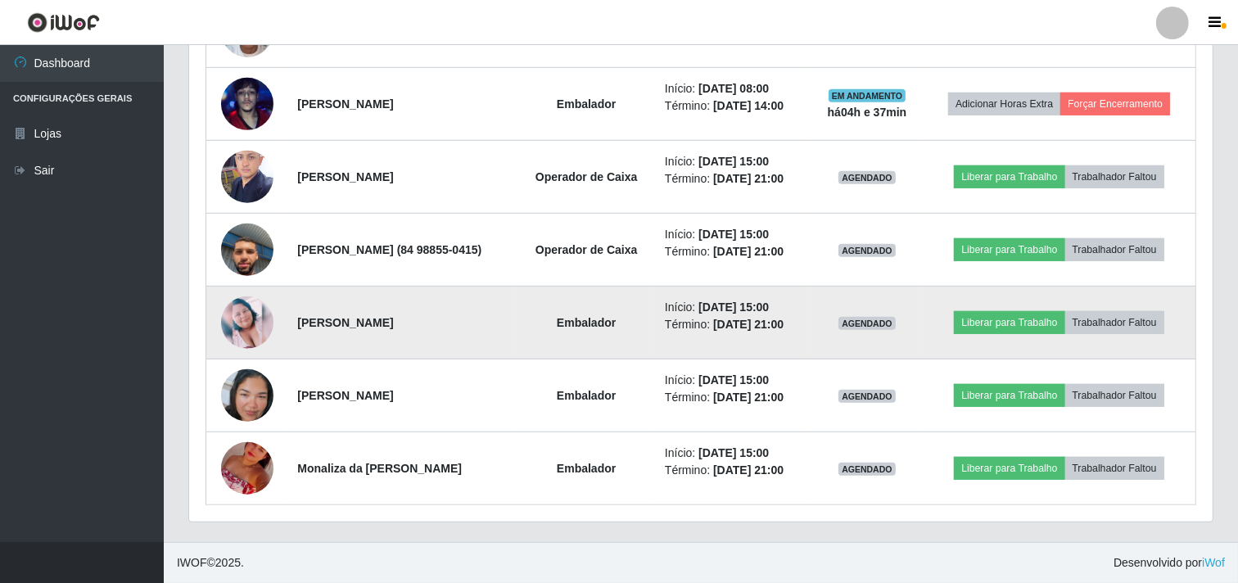
scroll to position [979, 0]
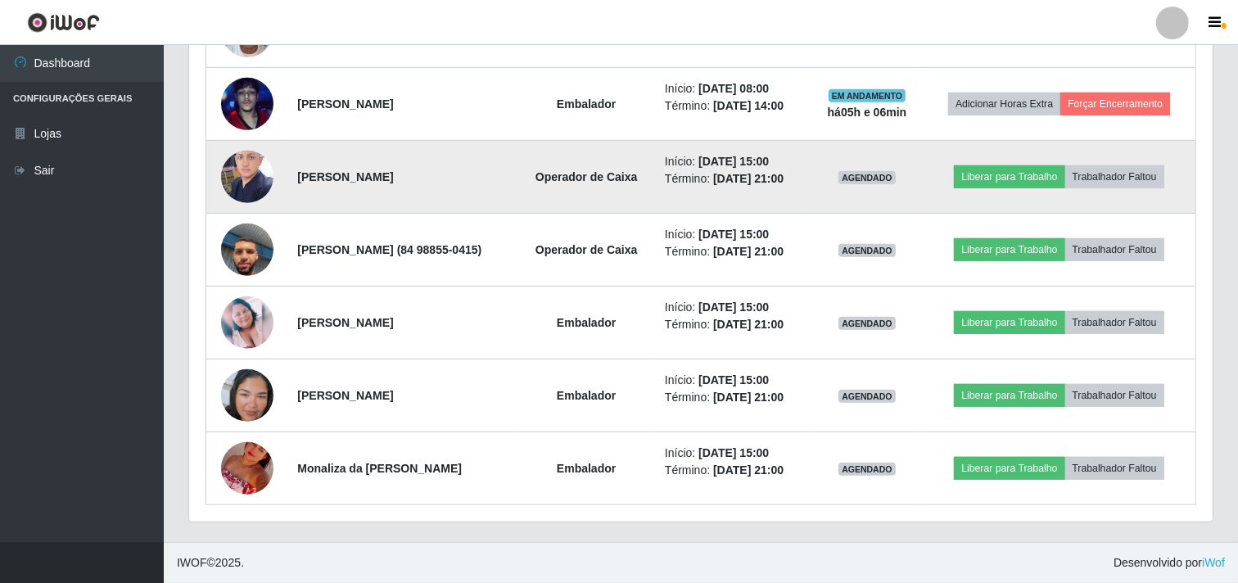
click at [252, 142] on img at bounding box center [247, 177] width 52 height 70
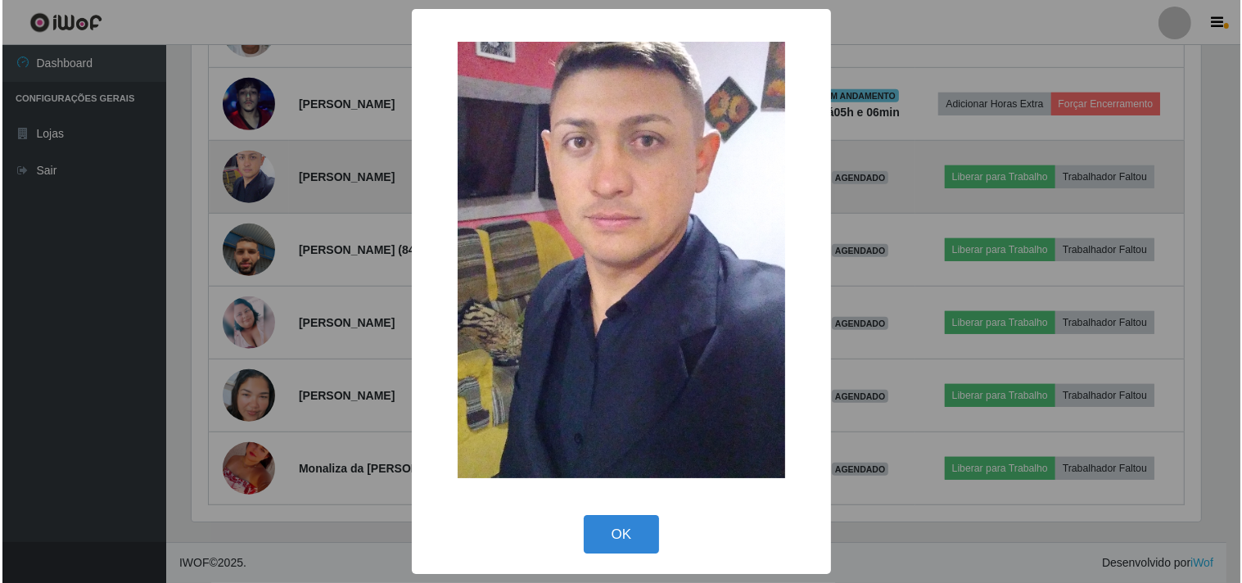
scroll to position [339, 1013]
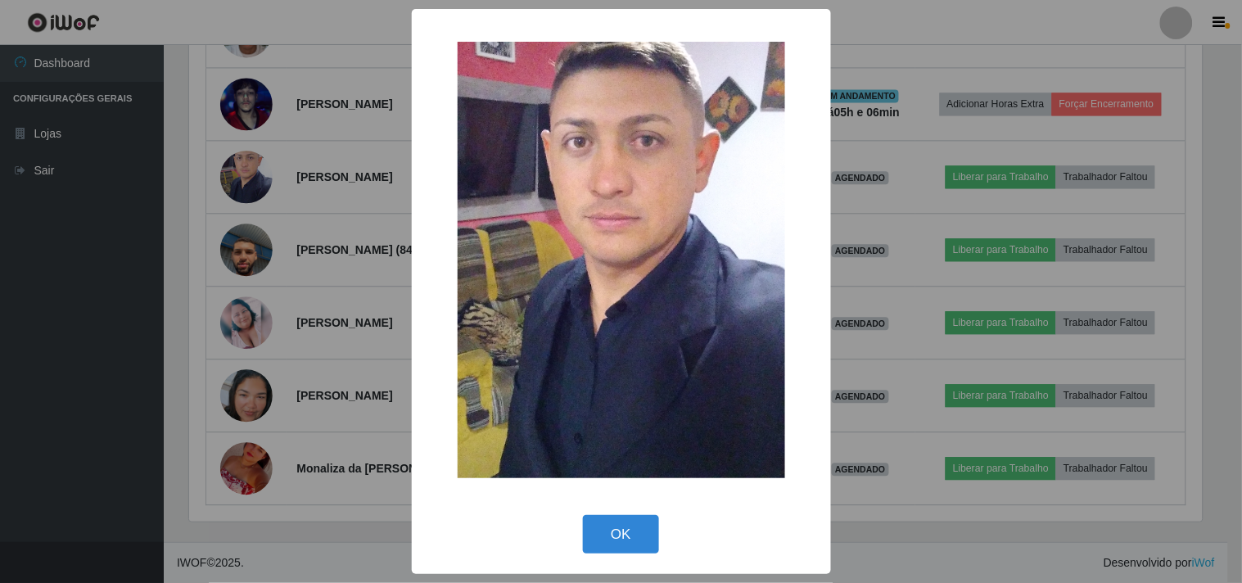
click at [280, 88] on div "× OK Cancel" at bounding box center [621, 291] width 1242 height 583
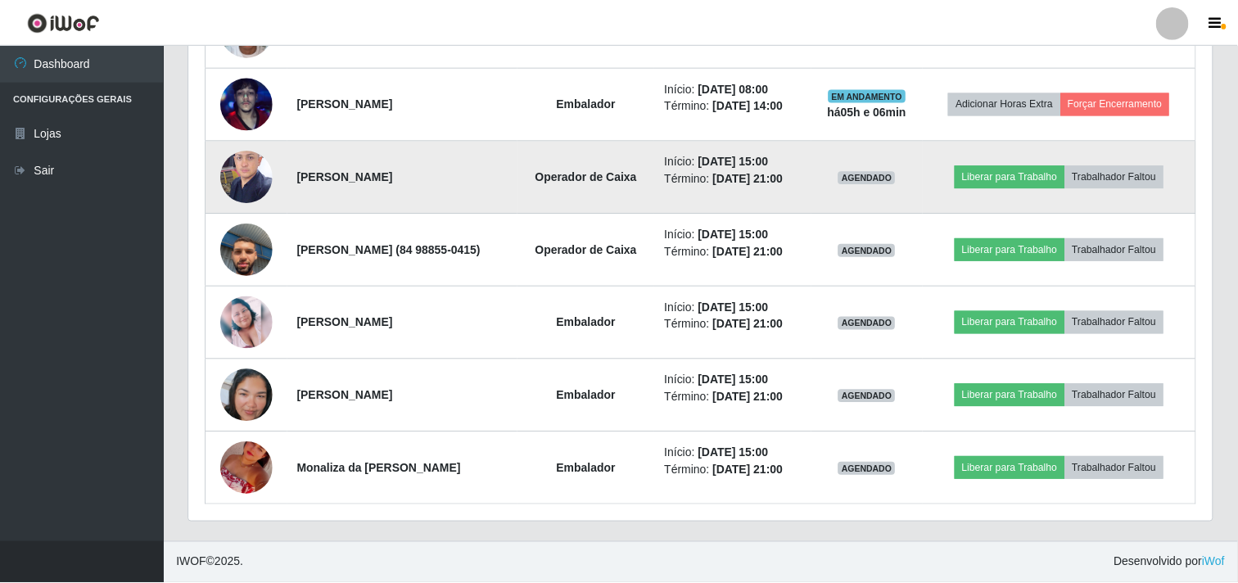
scroll to position [339, 1023]
click at [227, 211] on img at bounding box center [247, 177] width 52 height 70
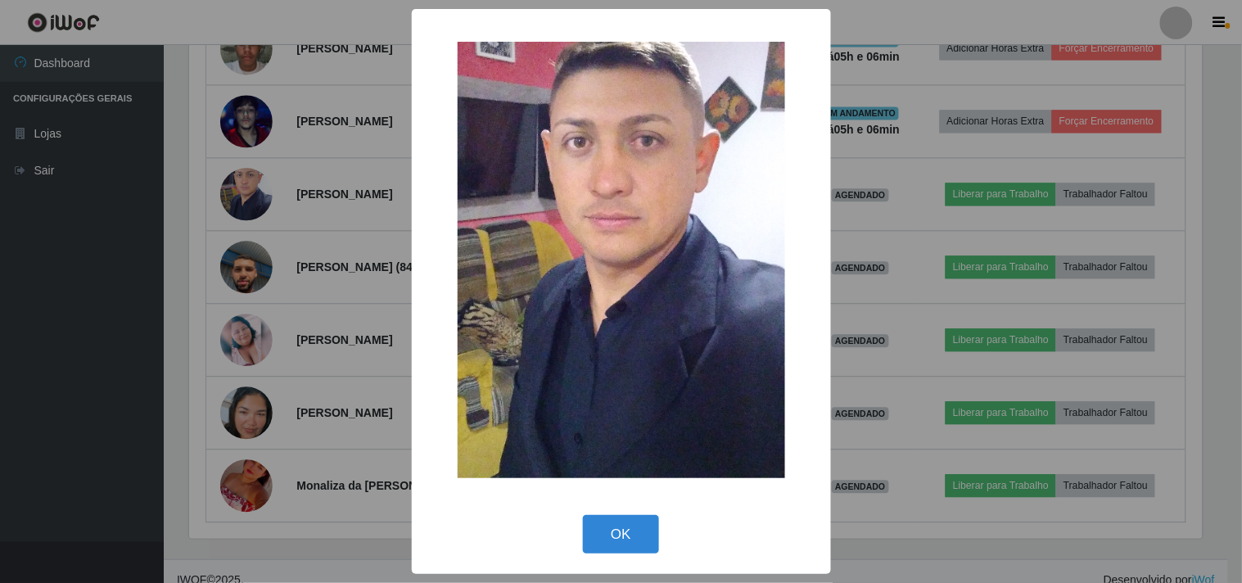
click at [229, 227] on div "× OK Cancel" at bounding box center [621, 291] width 1242 height 583
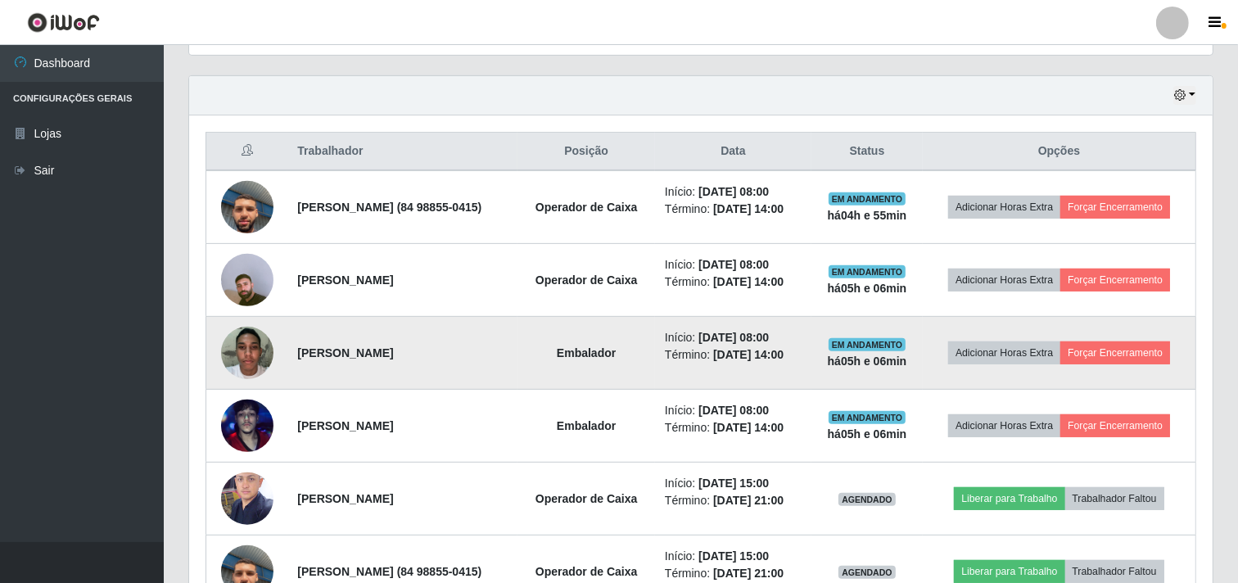
scroll to position [578, 0]
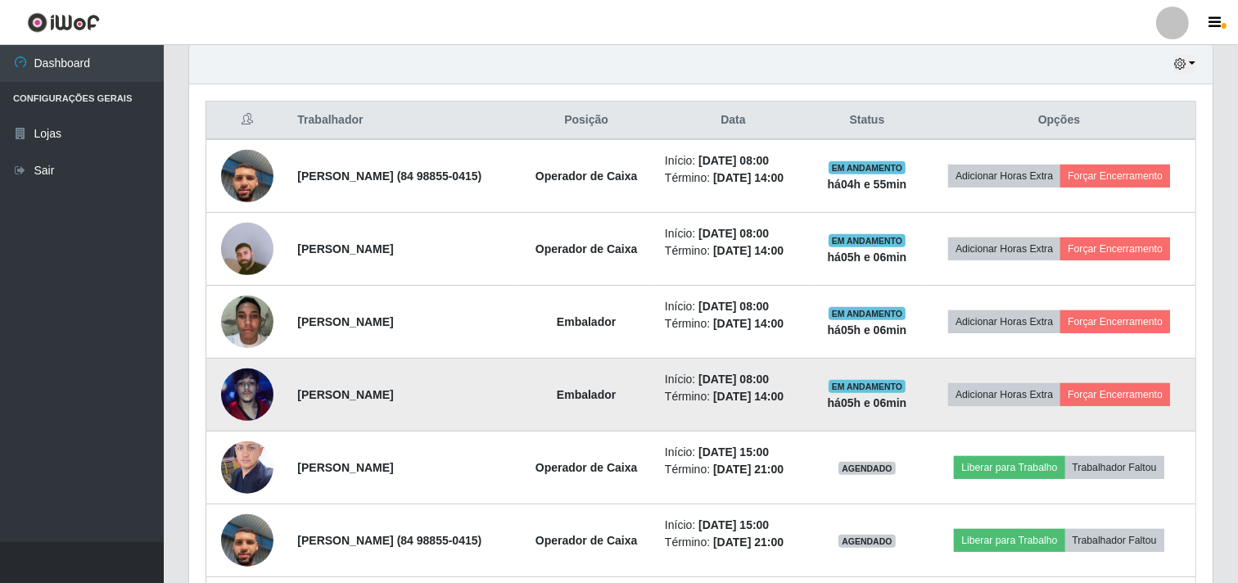
click at [246, 436] on img at bounding box center [247, 394] width 52 height 93
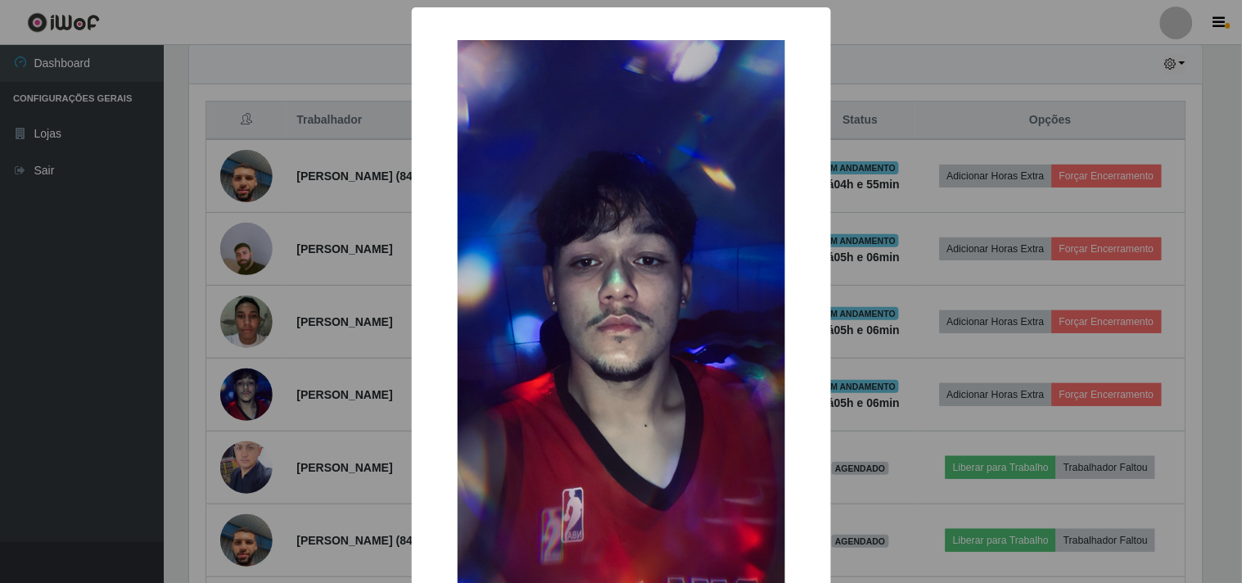
click at [270, 372] on div "× OK Cancel" at bounding box center [621, 291] width 1242 height 583
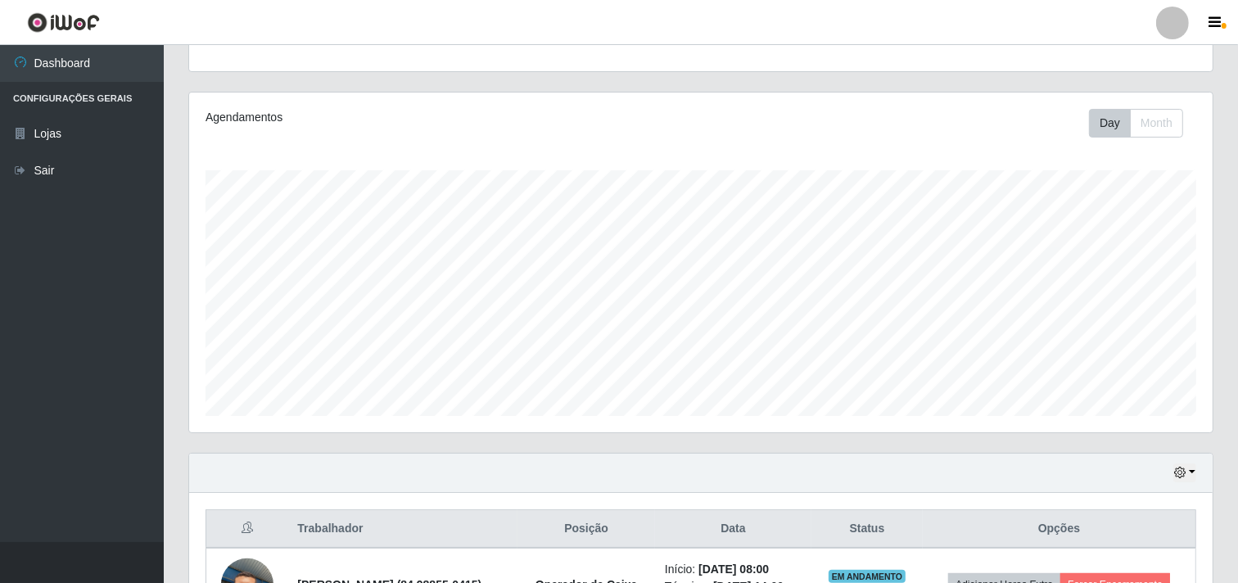
scroll to position [0, 0]
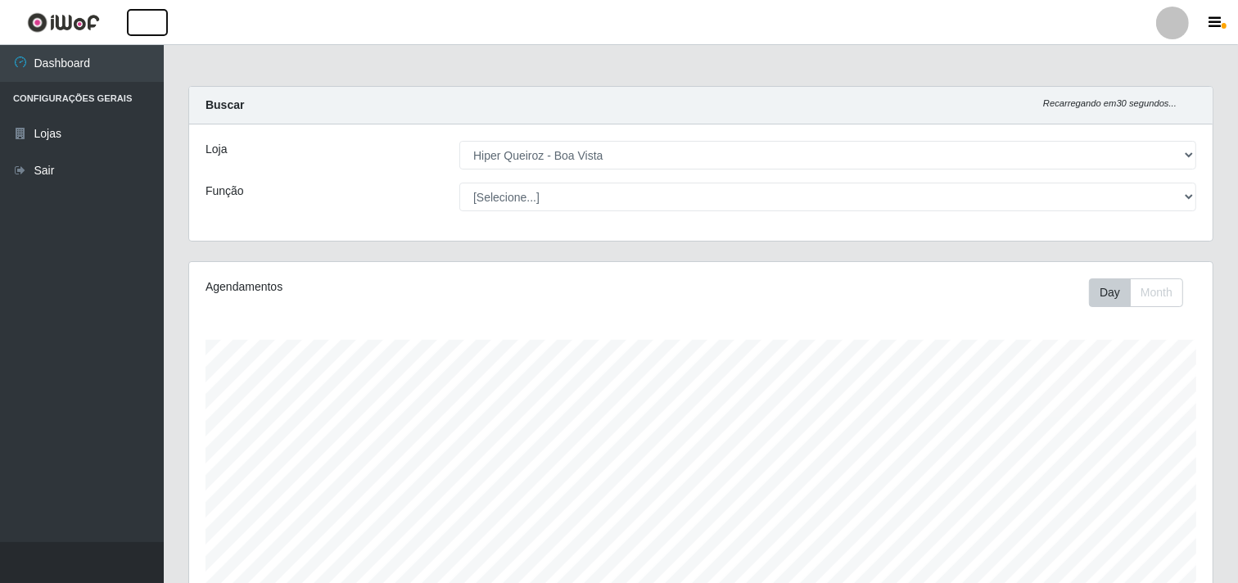
click at [127, 9] on button "button" at bounding box center [147, 22] width 41 height 27
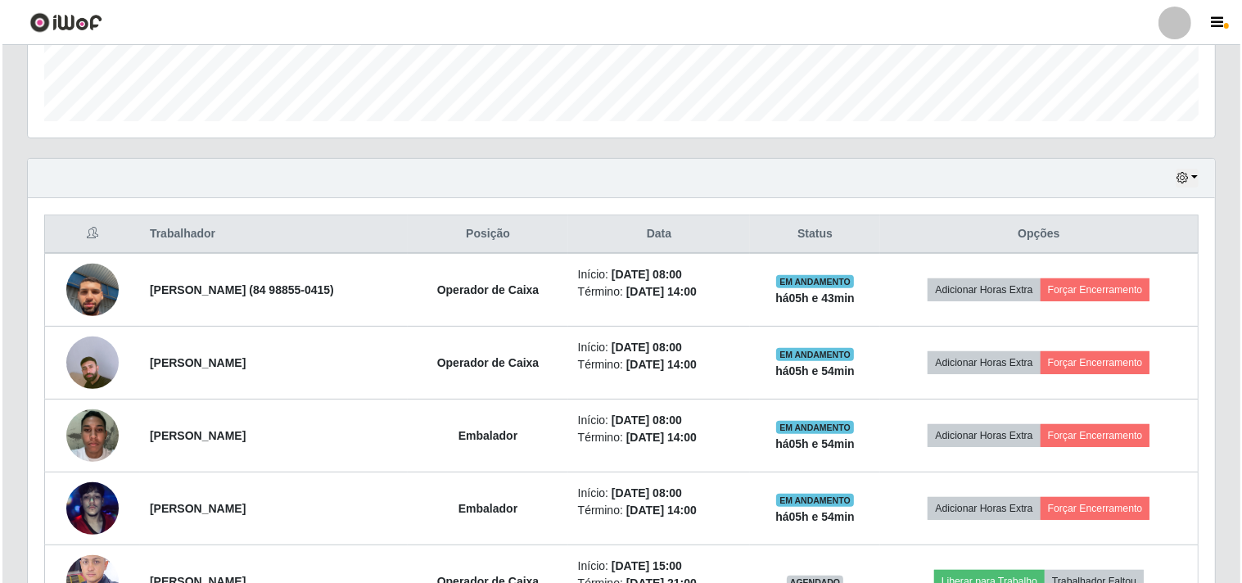
scroll to position [545, 0]
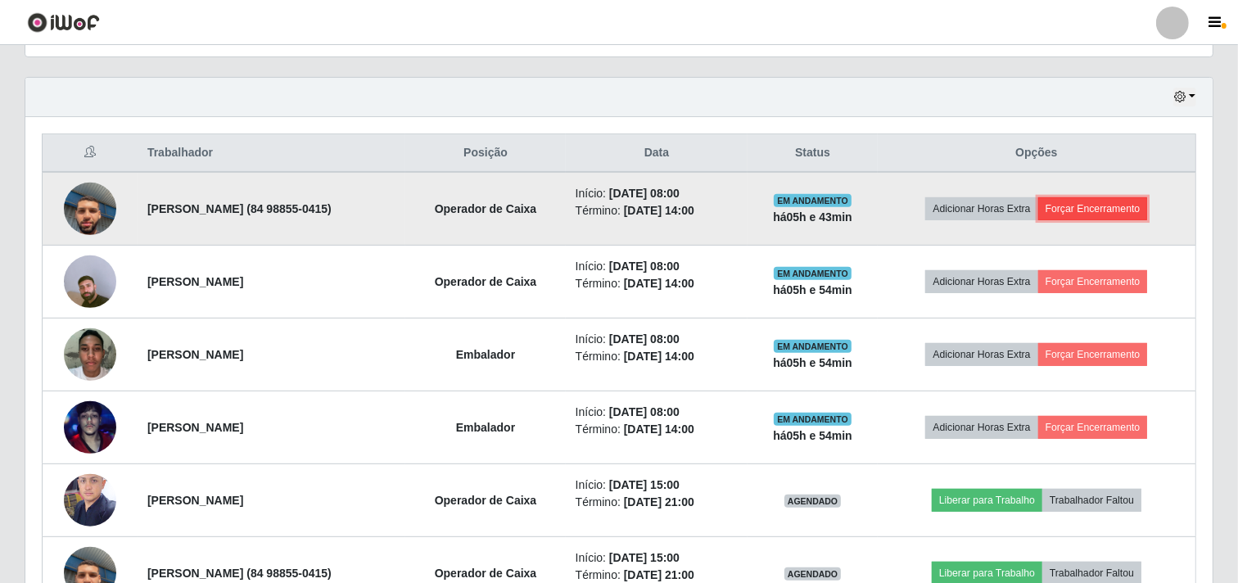
click at [1108, 203] on button "Forçar Encerramento" at bounding box center [1093, 208] width 110 height 23
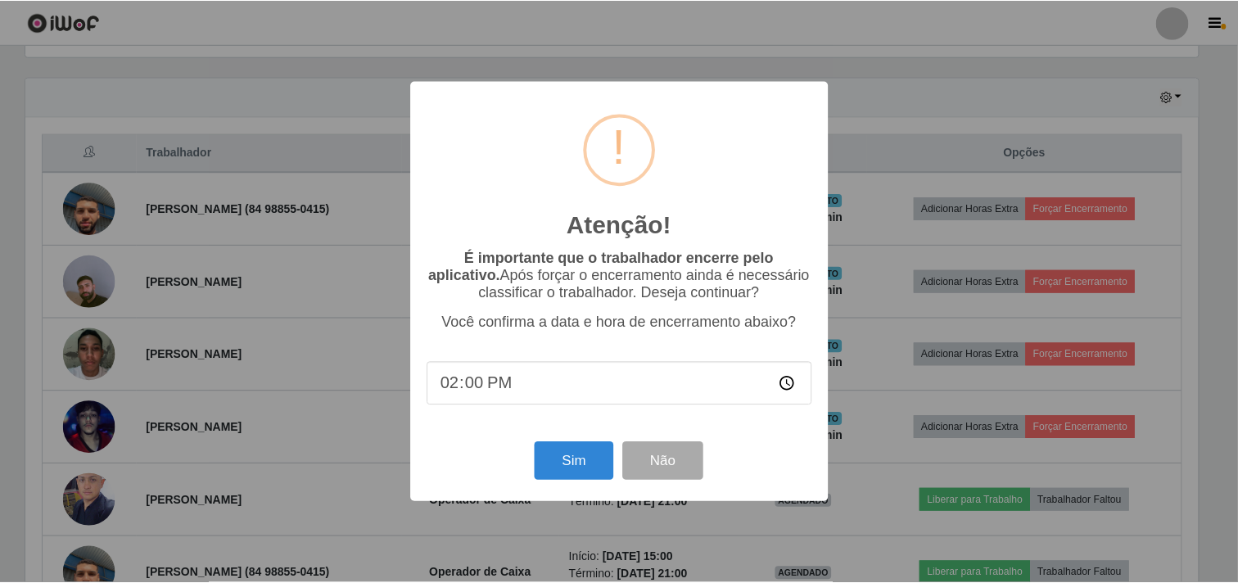
scroll to position [339, 1176]
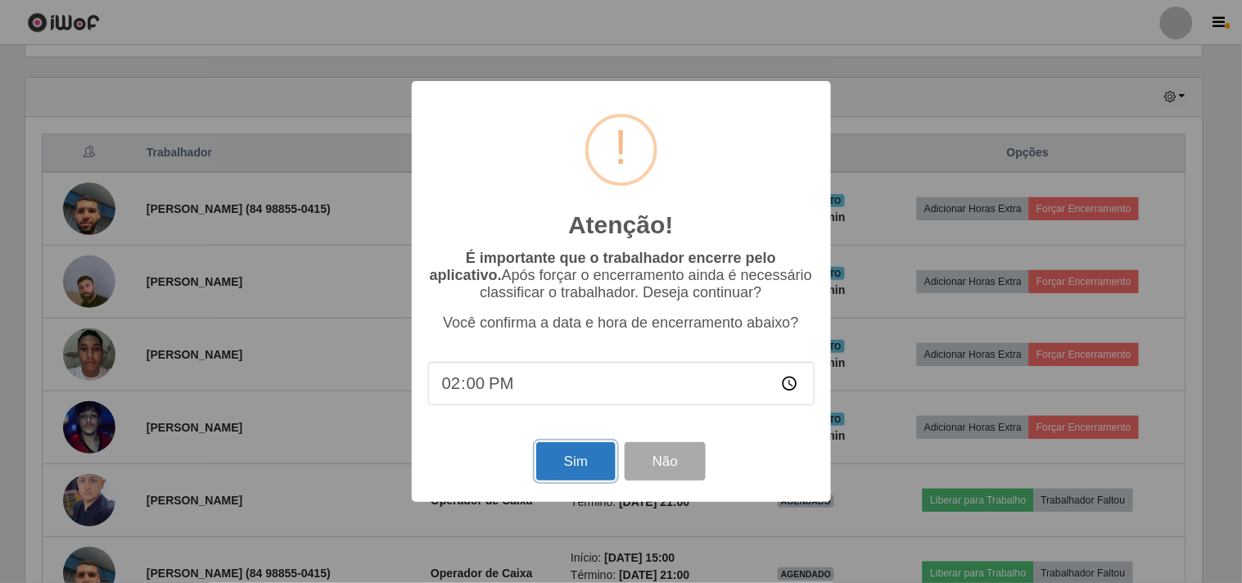
click at [573, 462] on button "Sim" at bounding box center [575, 461] width 79 height 38
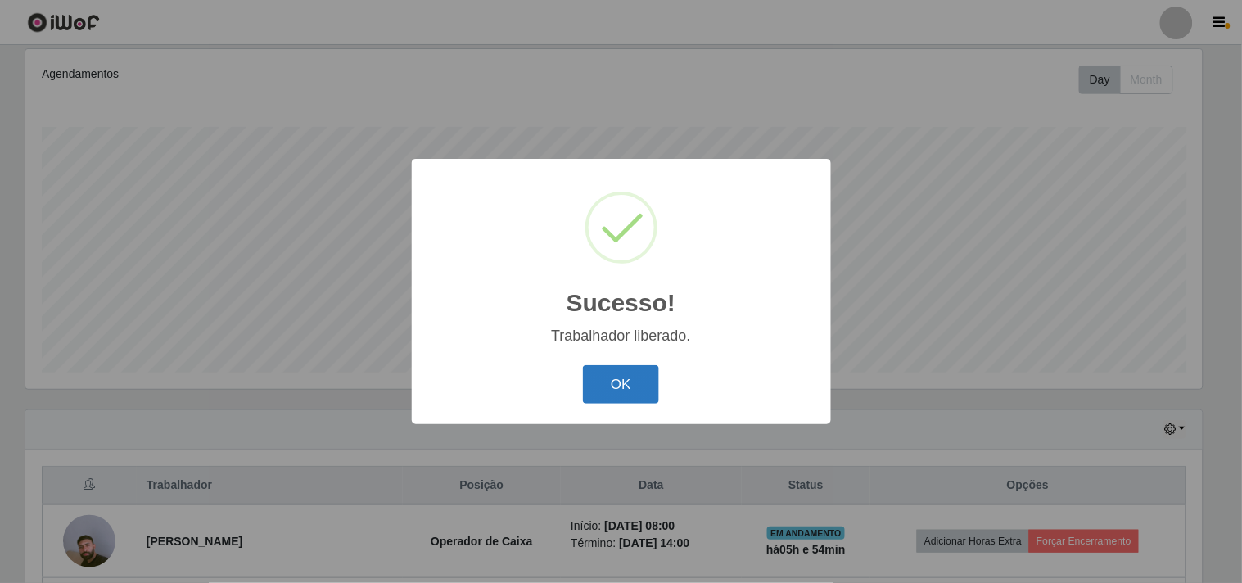
click at [603, 374] on button "OK" at bounding box center [621, 384] width 76 height 38
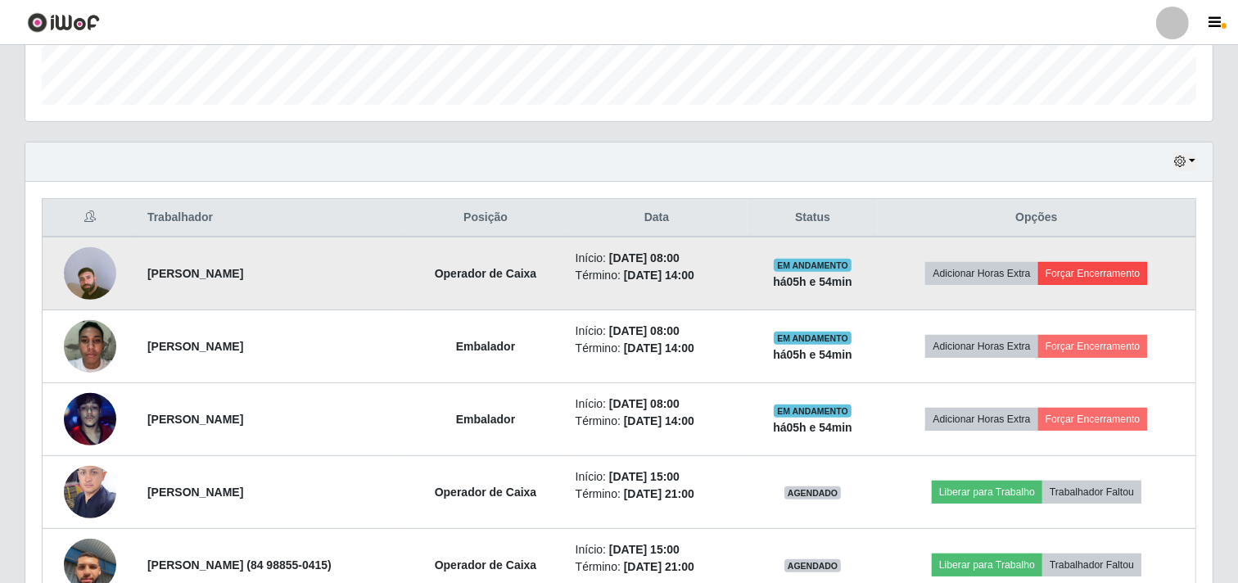
scroll to position [485, 0]
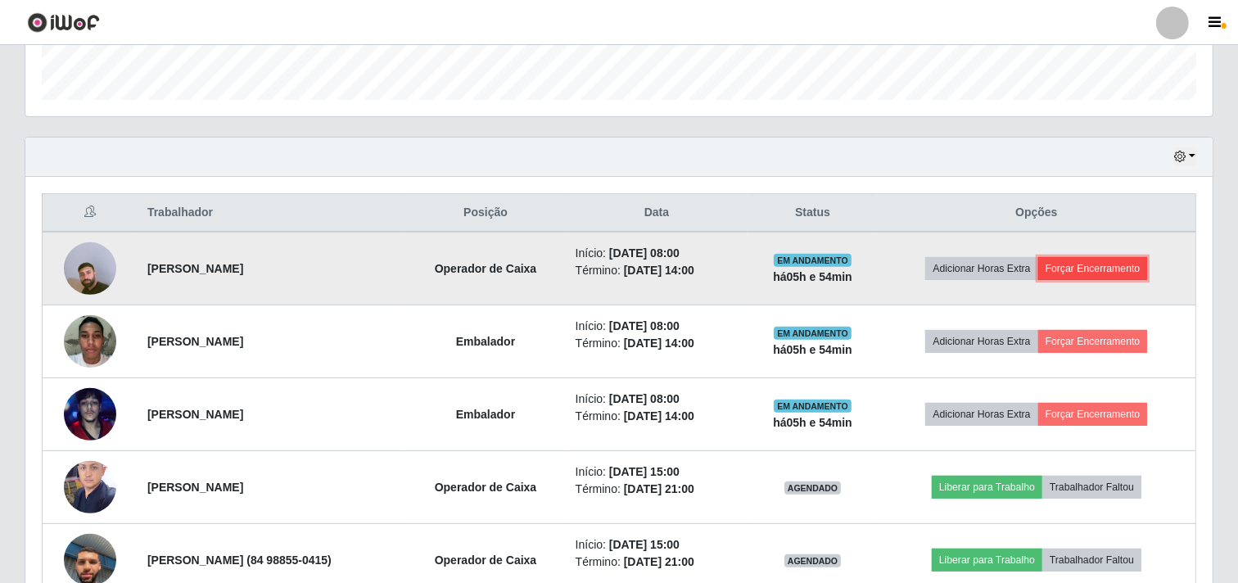
click at [1097, 264] on button "Forçar Encerramento" at bounding box center [1093, 268] width 110 height 23
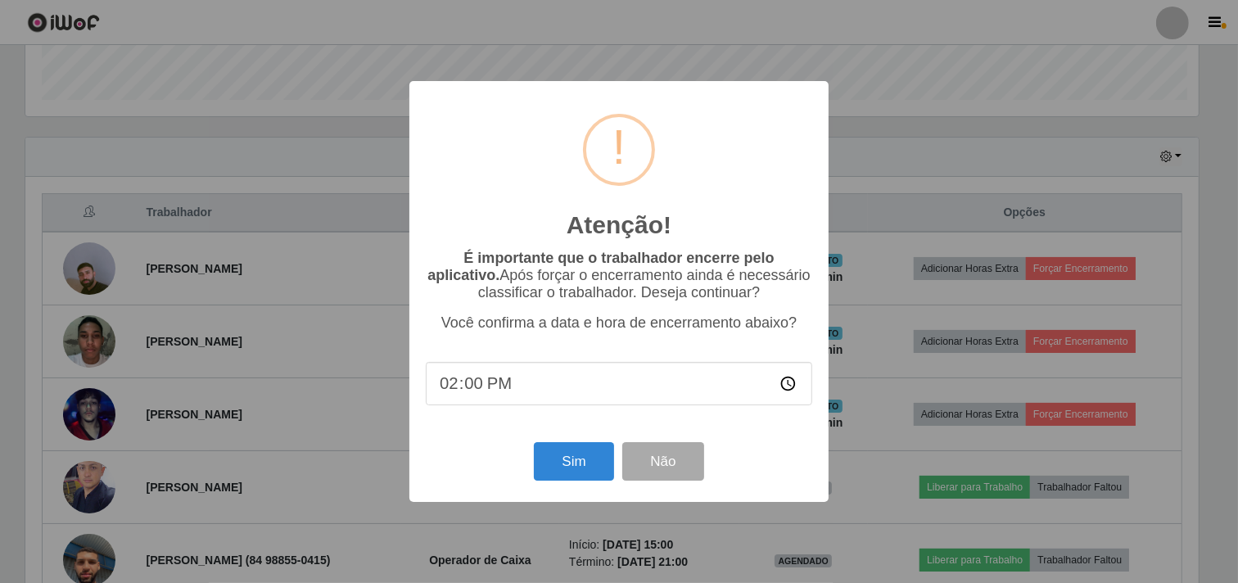
scroll to position [339, 1176]
click at [574, 461] on button "Sim" at bounding box center [575, 461] width 79 height 38
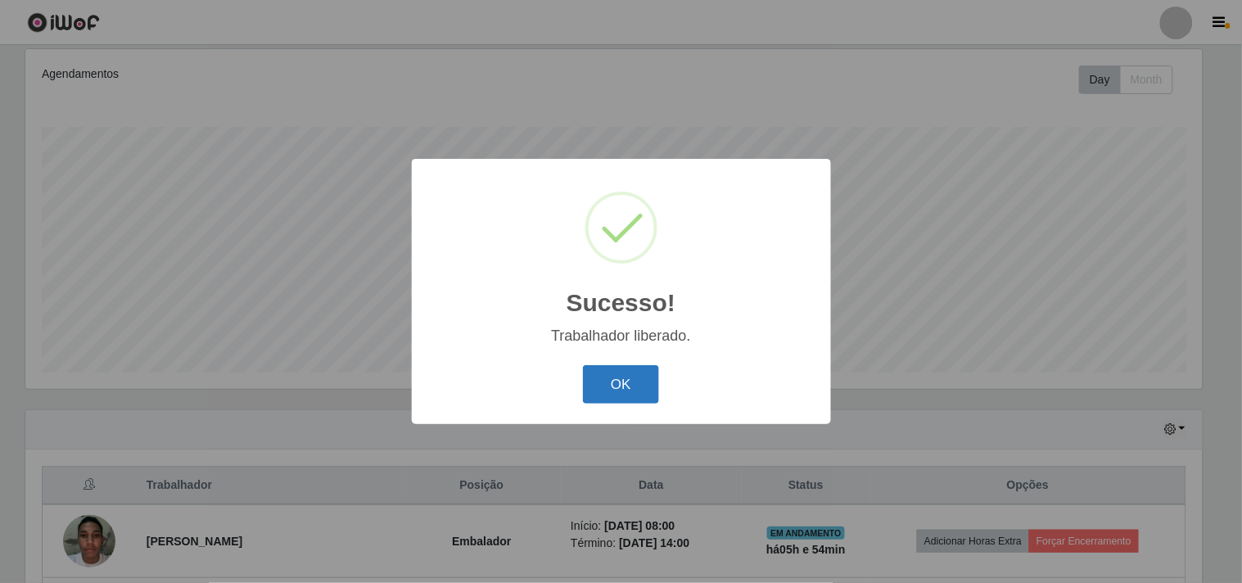
click at [624, 382] on button "OK" at bounding box center [621, 384] width 76 height 38
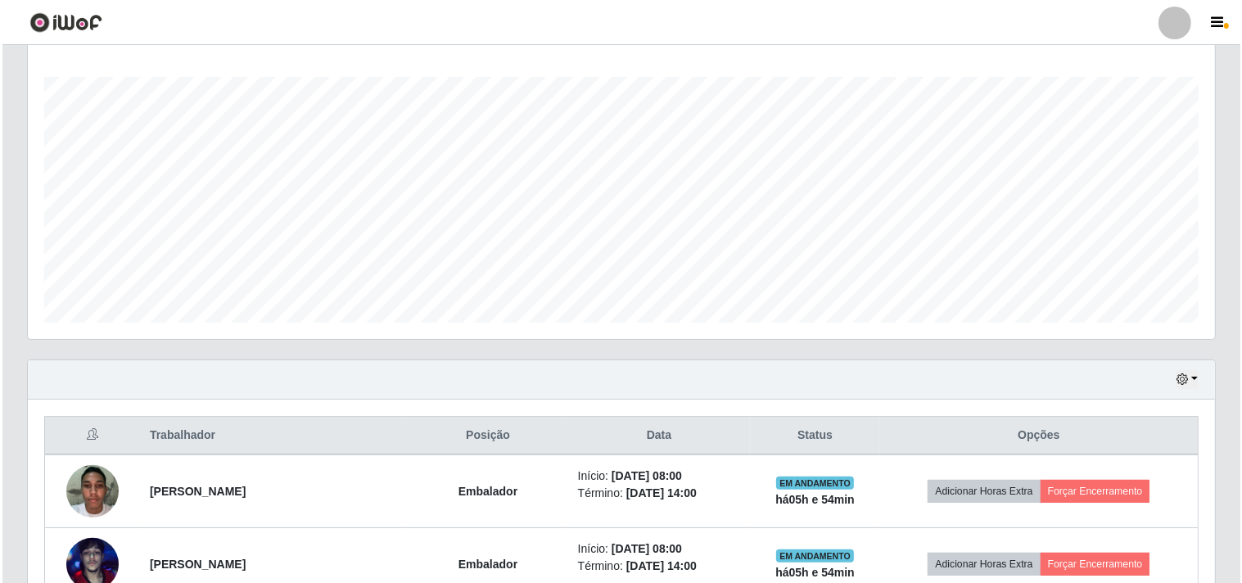
scroll to position [304, 0]
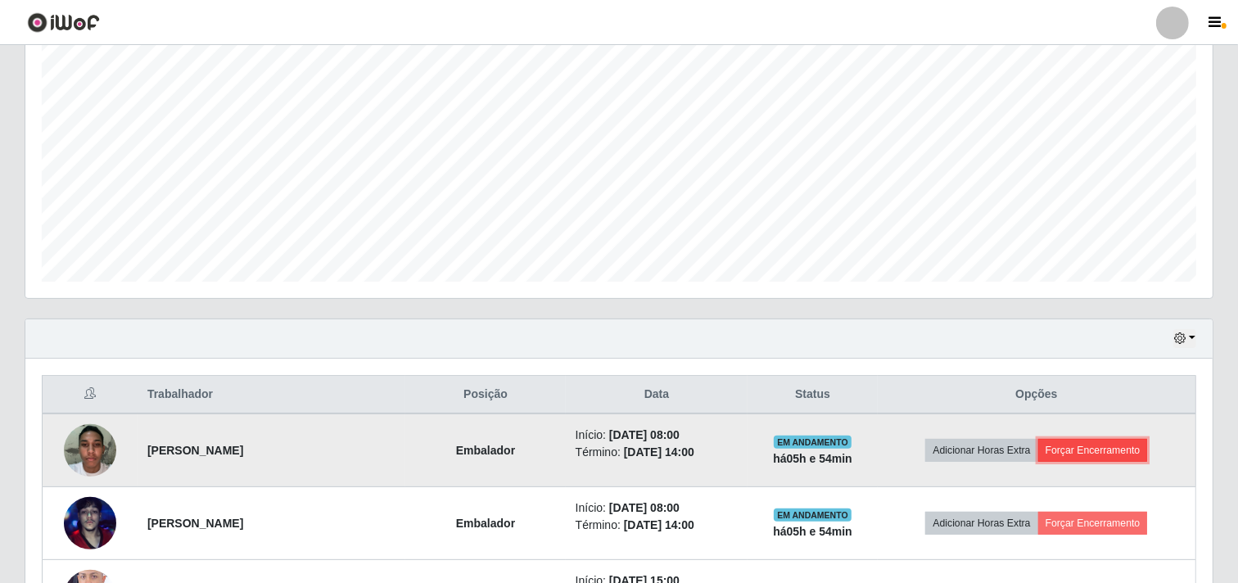
click at [1122, 450] on button "Forçar Encerramento" at bounding box center [1093, 450] width 110 height 23
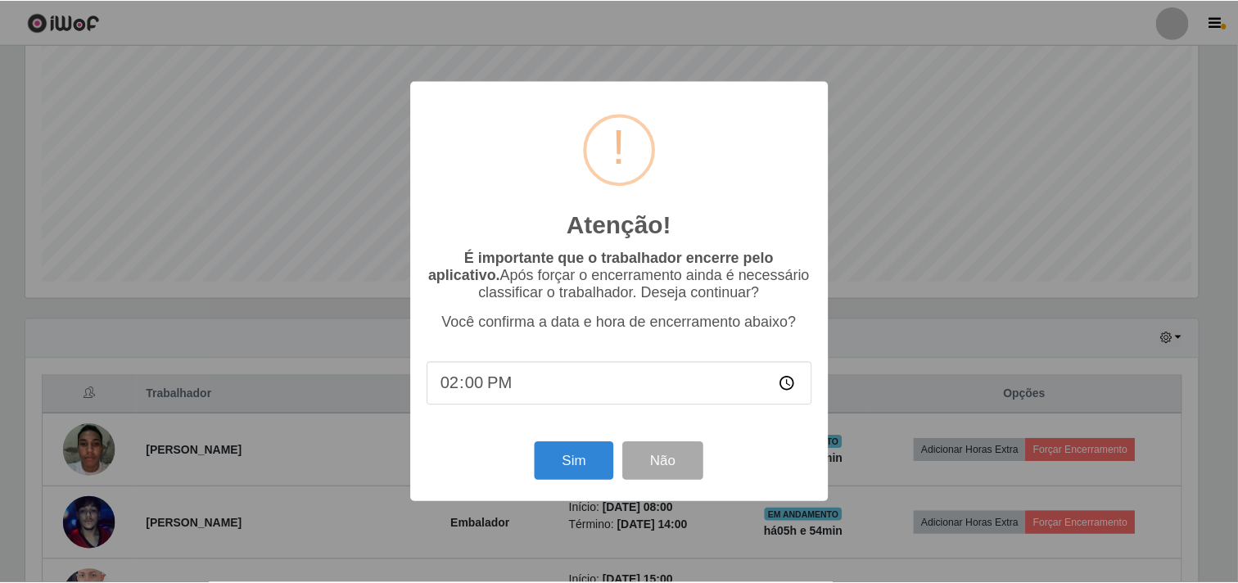
scroll to position [339, 1176]
click at [598, 463] on button "Sim" at bounding box center [575, 461] width 79 height 38
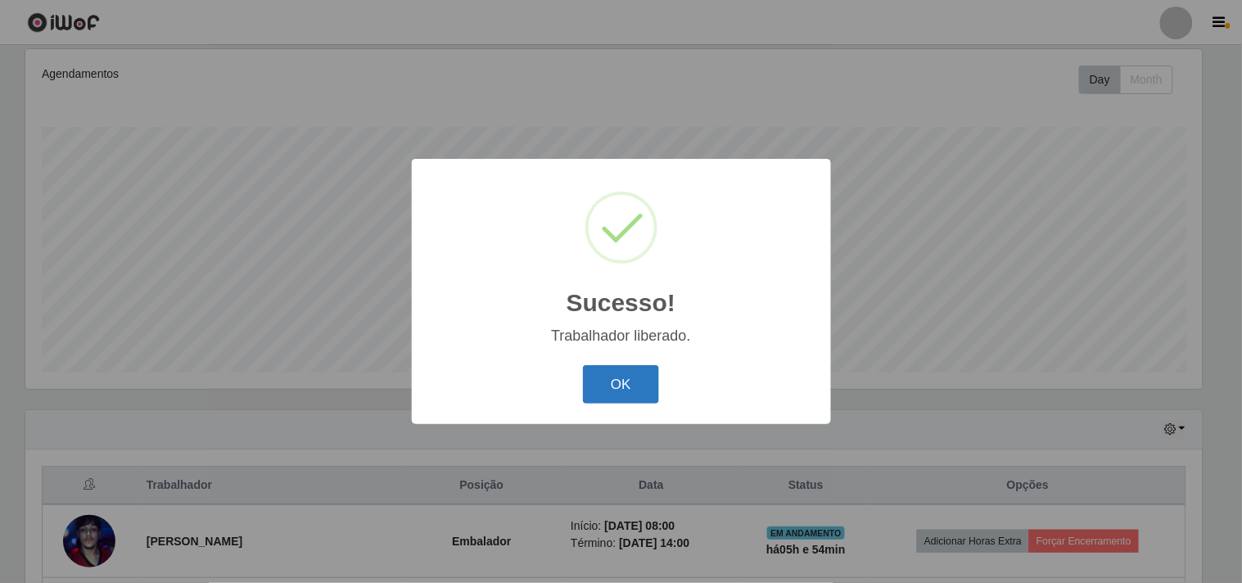
click at [615, 386] on button "OK" at bounding box center [621, 384] width 76 height 38
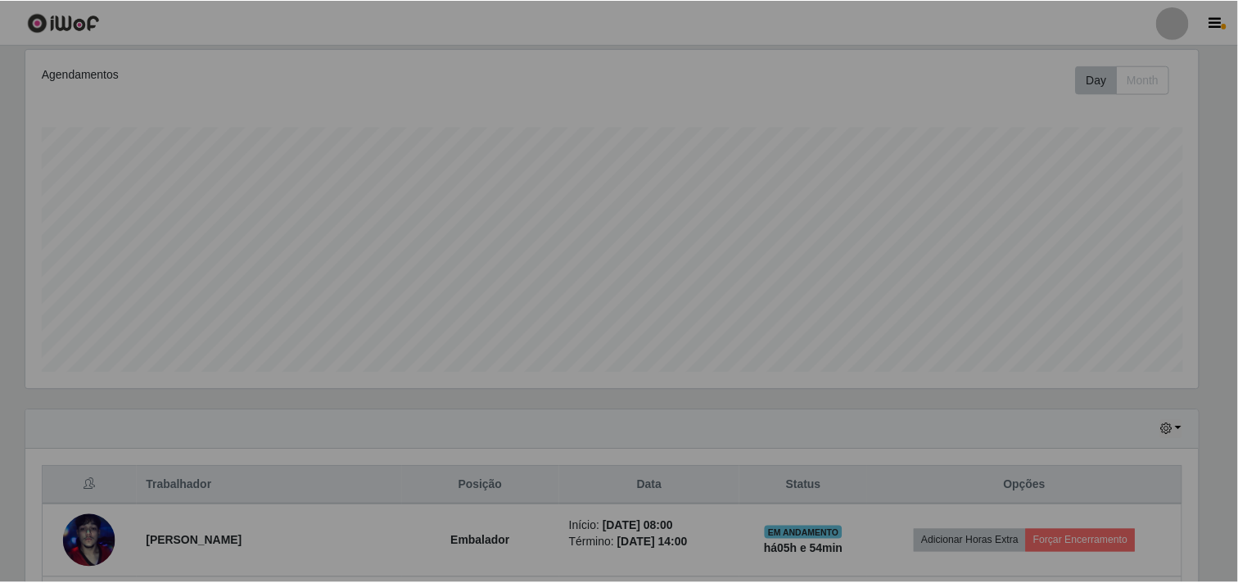
scroll to position [0, 0]
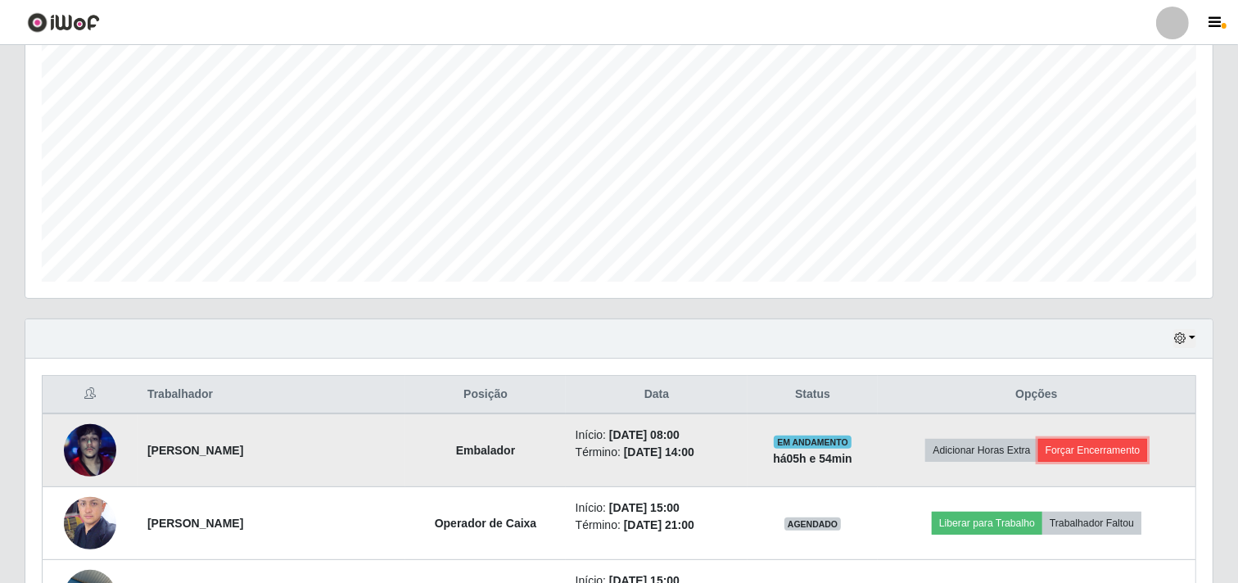
click at [1113, 449] on button "Forçar Encerramento" at bounding box center [1093, 450] width 110 height 23
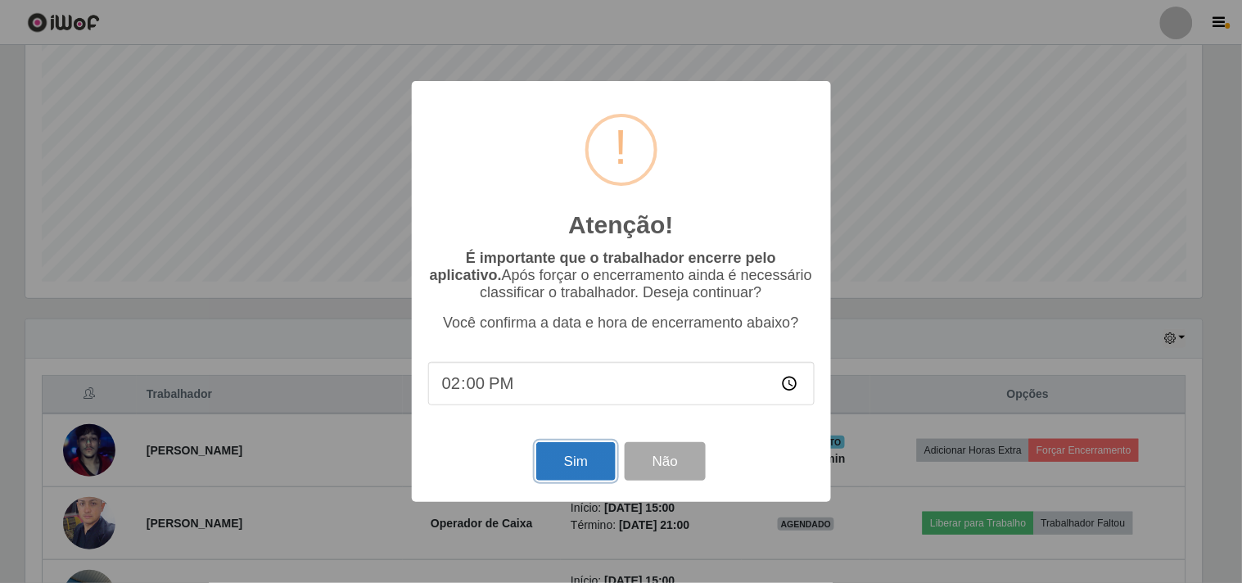
click at [577, 452] on button "Sim" at bounding box center [575, 461] width 79 height 38
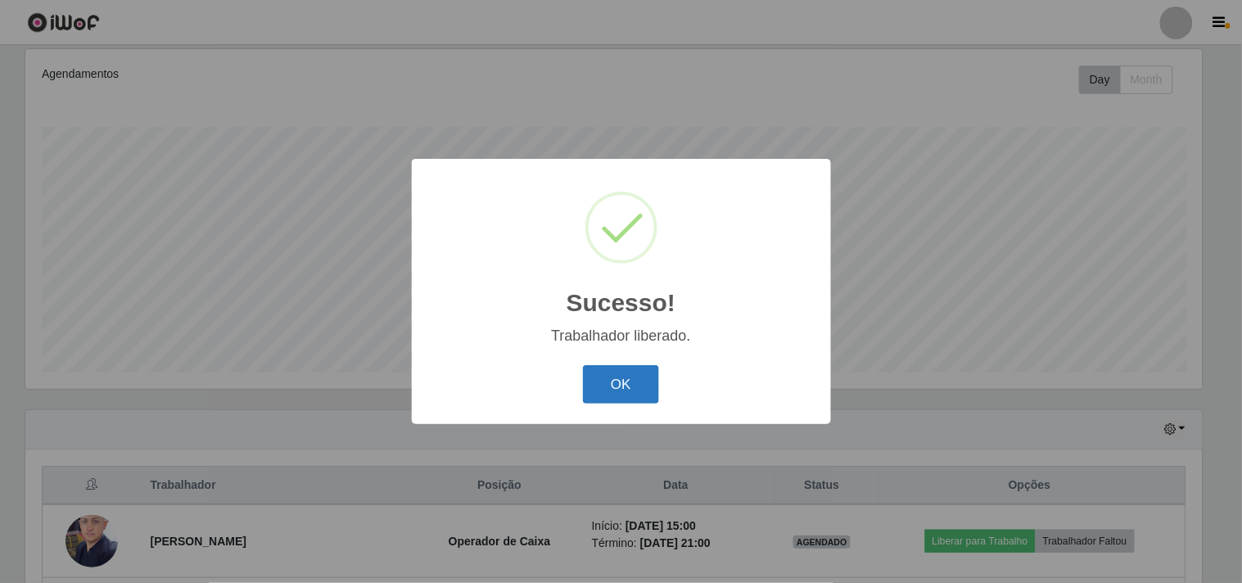
click at [630, 377] on button "OK" at bounding box center [621, 384] width 76 height 38
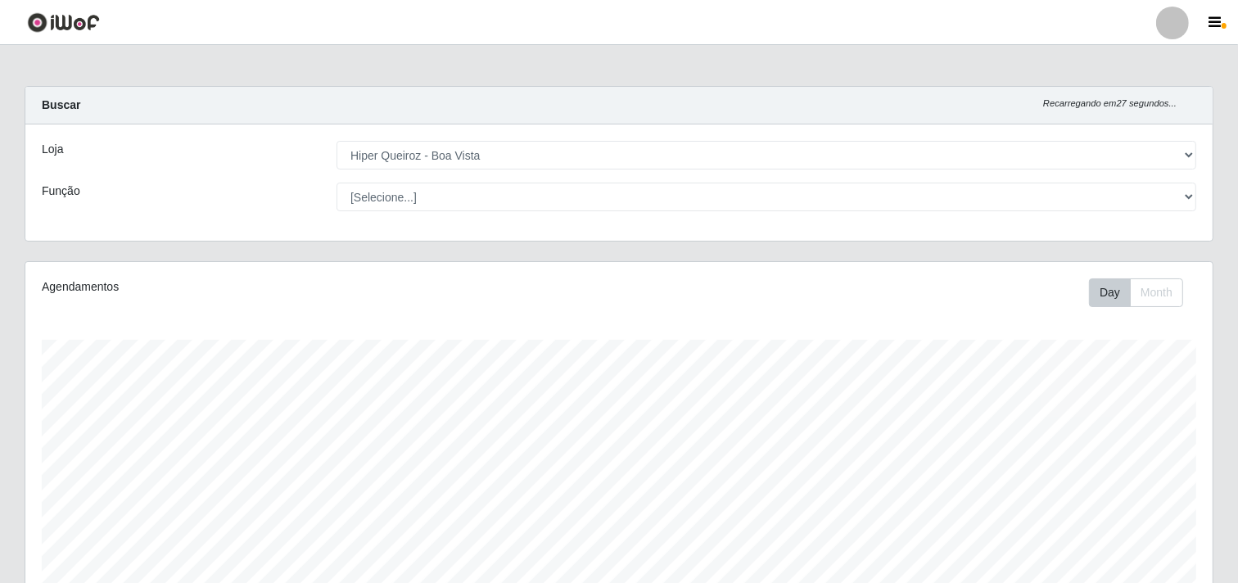
click at [643, 60] on main "Carregando... Buscar Recarregando em 27 segundos... Loja [Selecione...] Hiper Q…" at bounding box center [619, 582] width 1238 height 1074
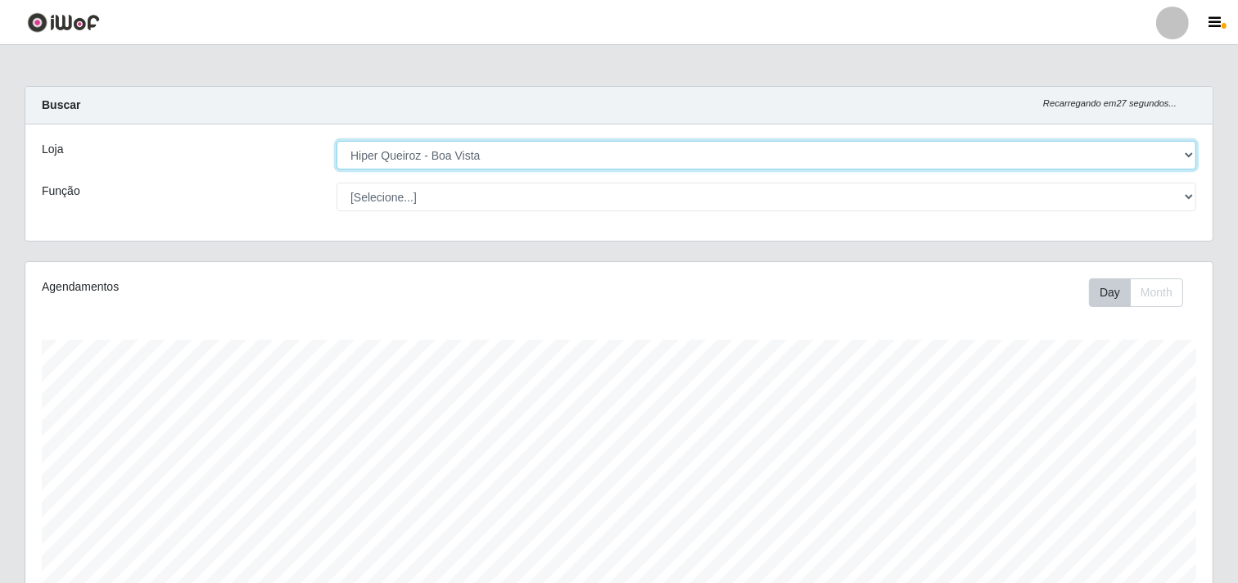
click at [1188, 151] on select "[Selecione...] Hiper Queiroz - [GEOGRAPHIC_DATA]" at bounding box center [766, 155] width 860 height 29
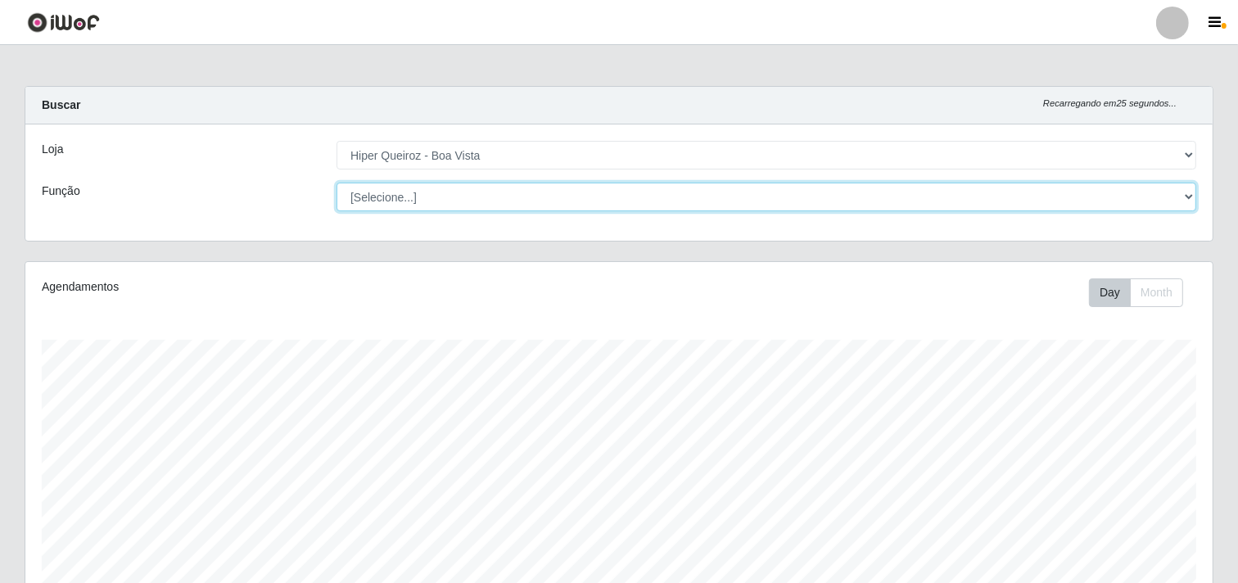
click at [1181, 195] on select "[Selecione...] Embalador Embalador + Embalador ++ Operador de Caixa Operador de…" at bounding box center [766, 197] width 860 height 29
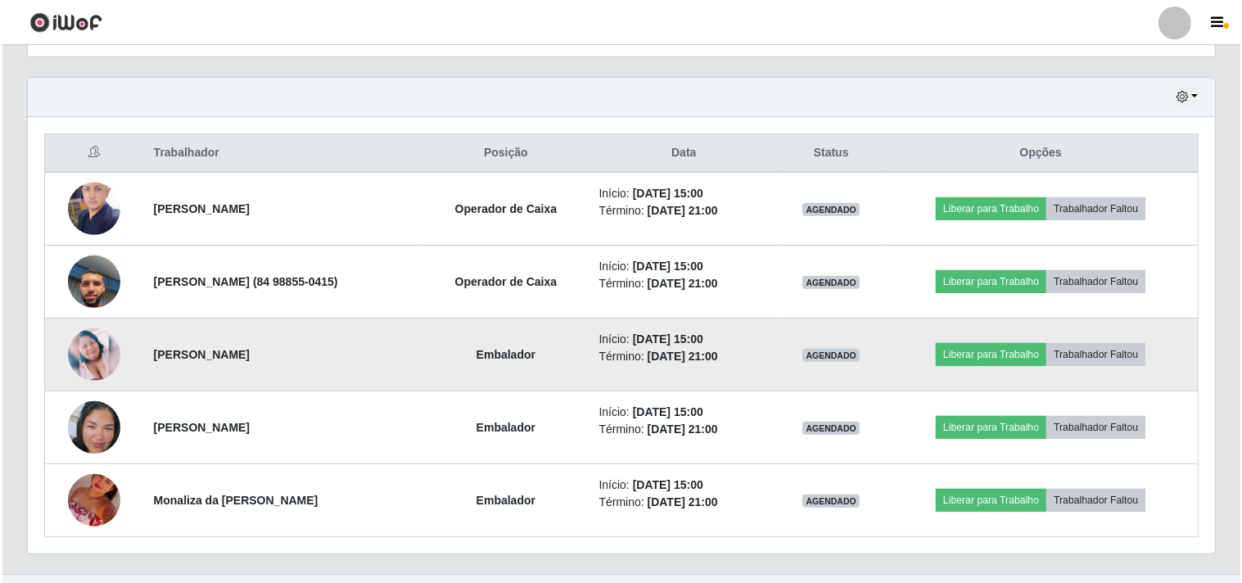
scroll to position [577, 0]
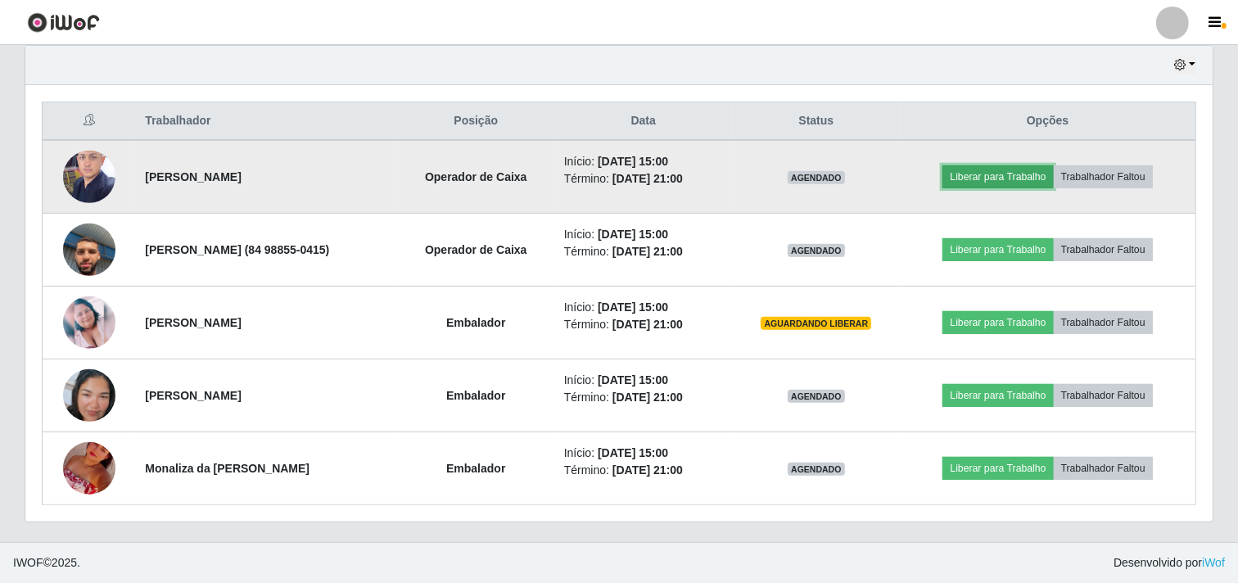
click at [996, 177] on button "Liberar para Trabalho" at bounding box center [997, 176] width 111 height 23
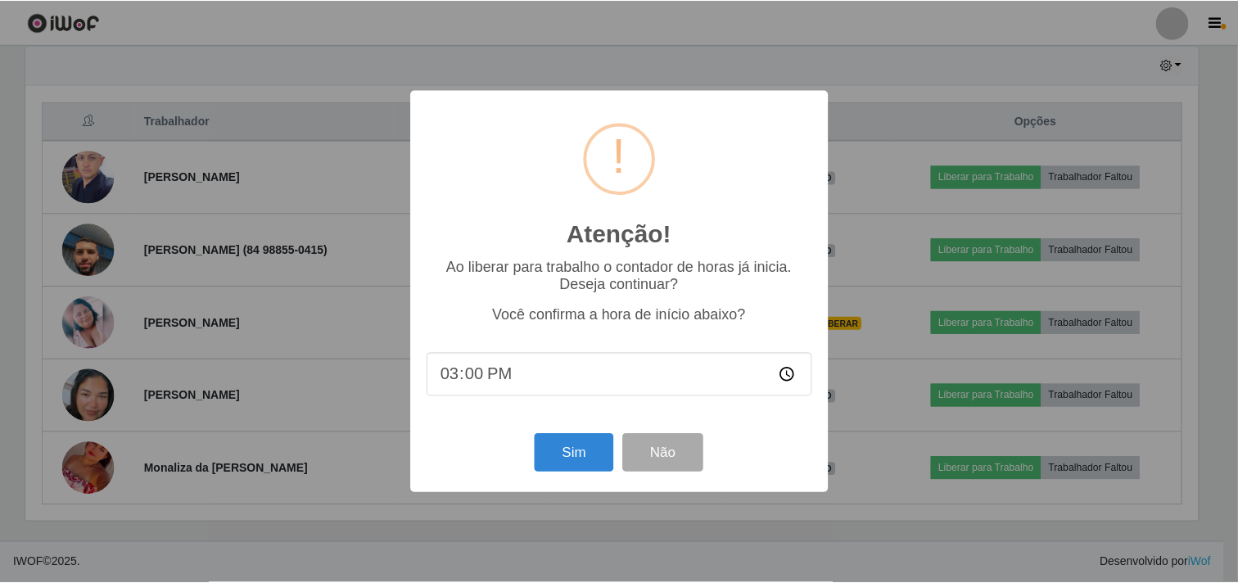
scroll to position [339, 1176]
click at [576, 450] on button "Sim" at bounding box center [575, 453] width 79 height 38
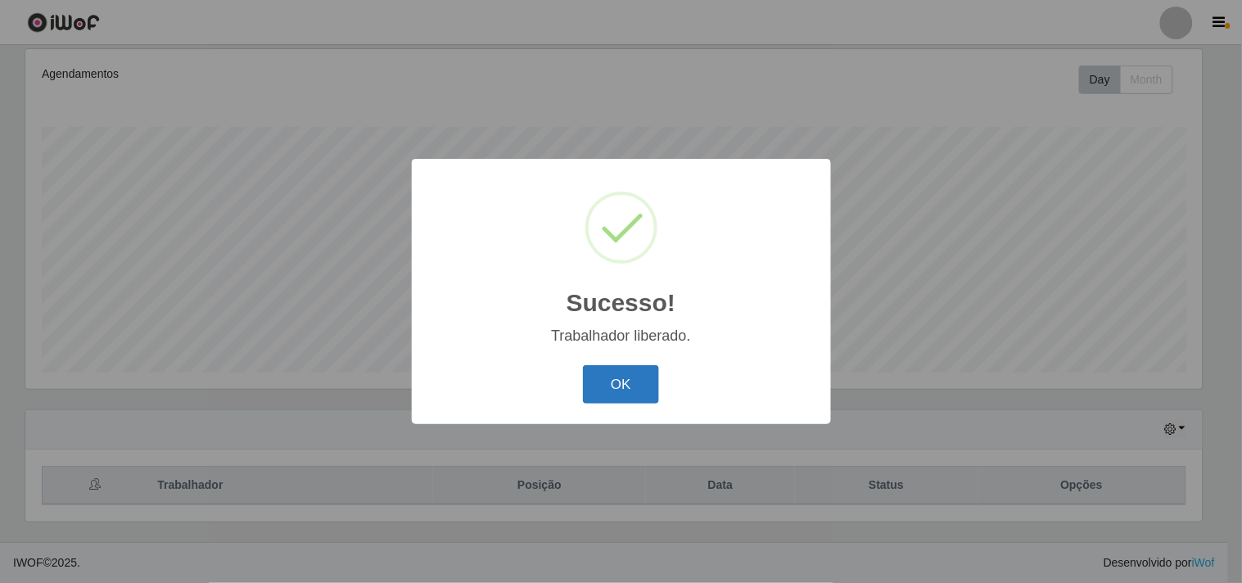
click at [624, 382] on button "OK" at bounding box center [621, 384] width 76 height 38
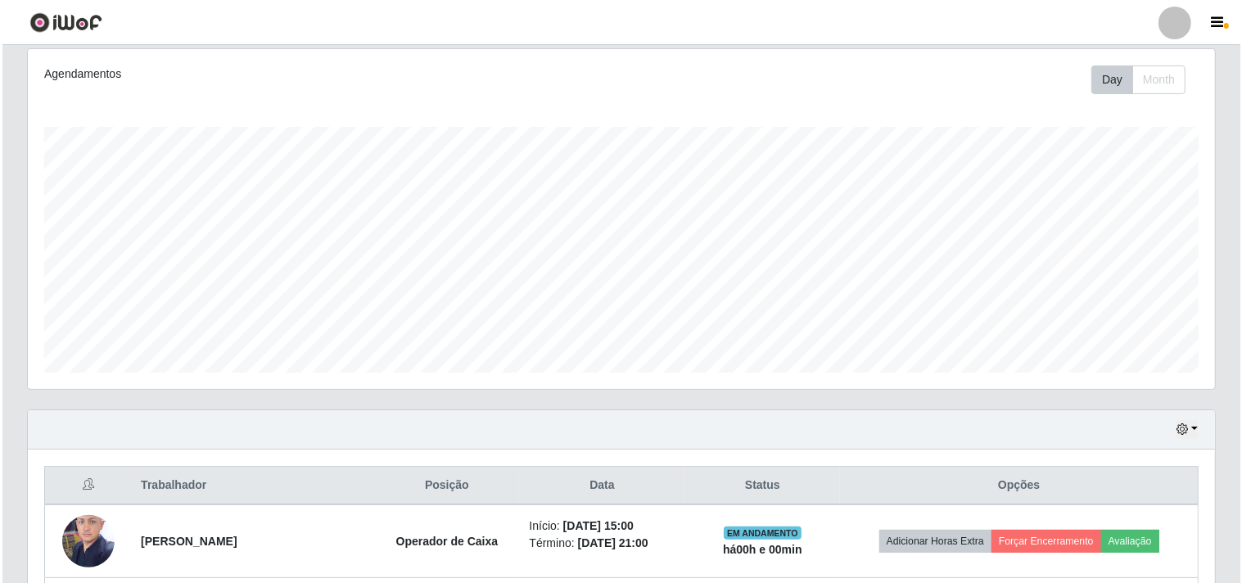
scroll to position [395, 0]
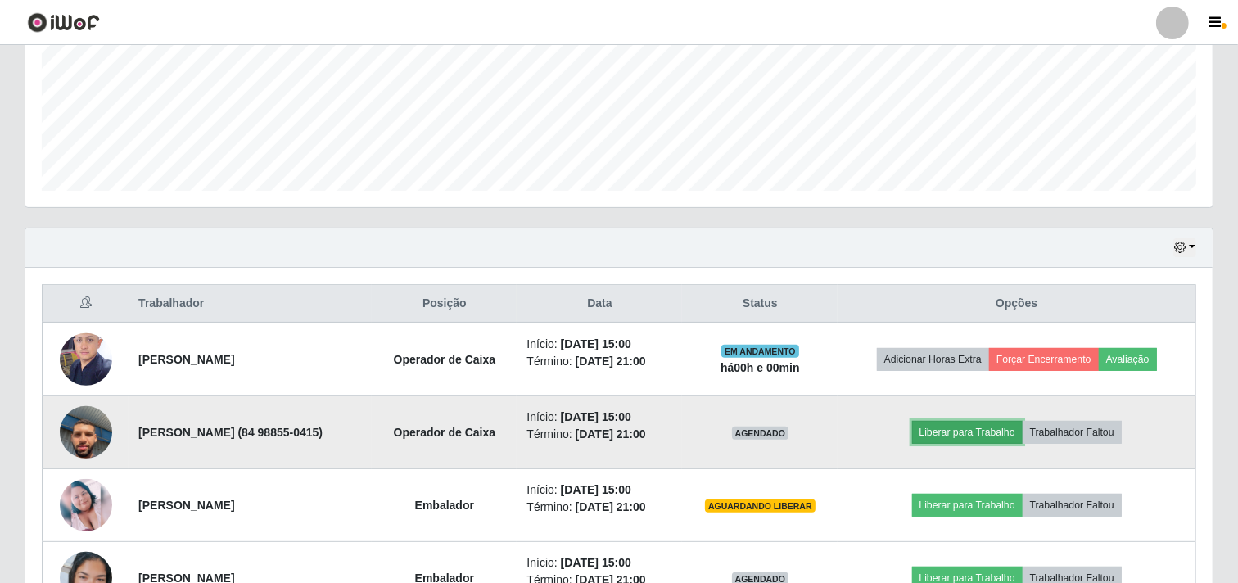
click at [977, 432] on button "Liberar para Trabalho" at bounding box center [967, 432] width 111 height 23
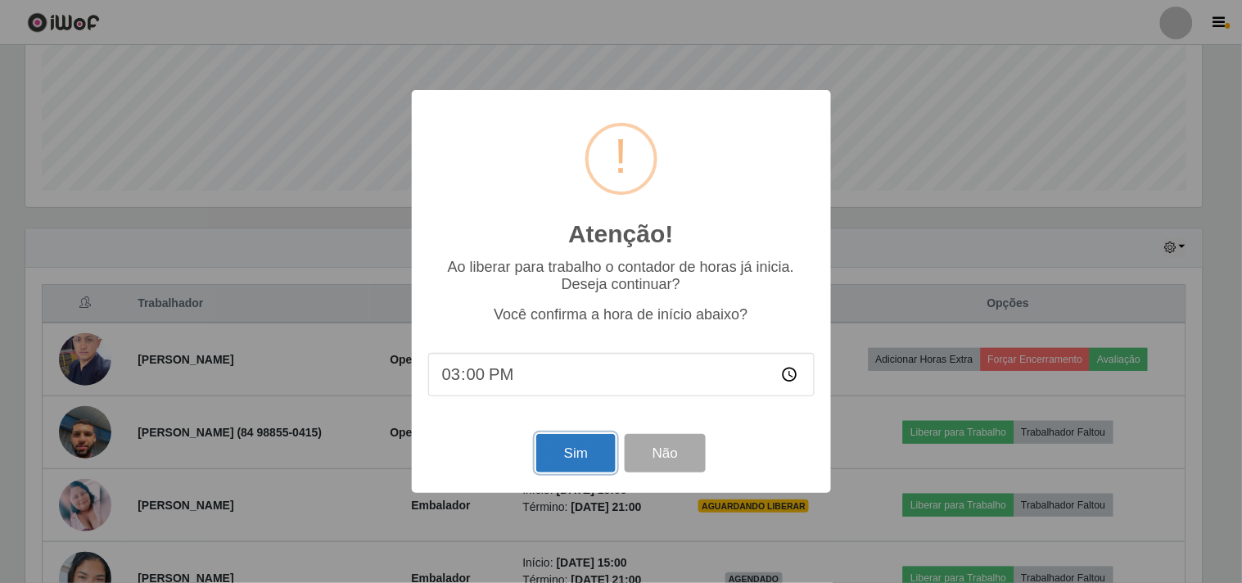
click at [579, 454] on button "Sim" at bounding box center [575, 453] width 79 height 38
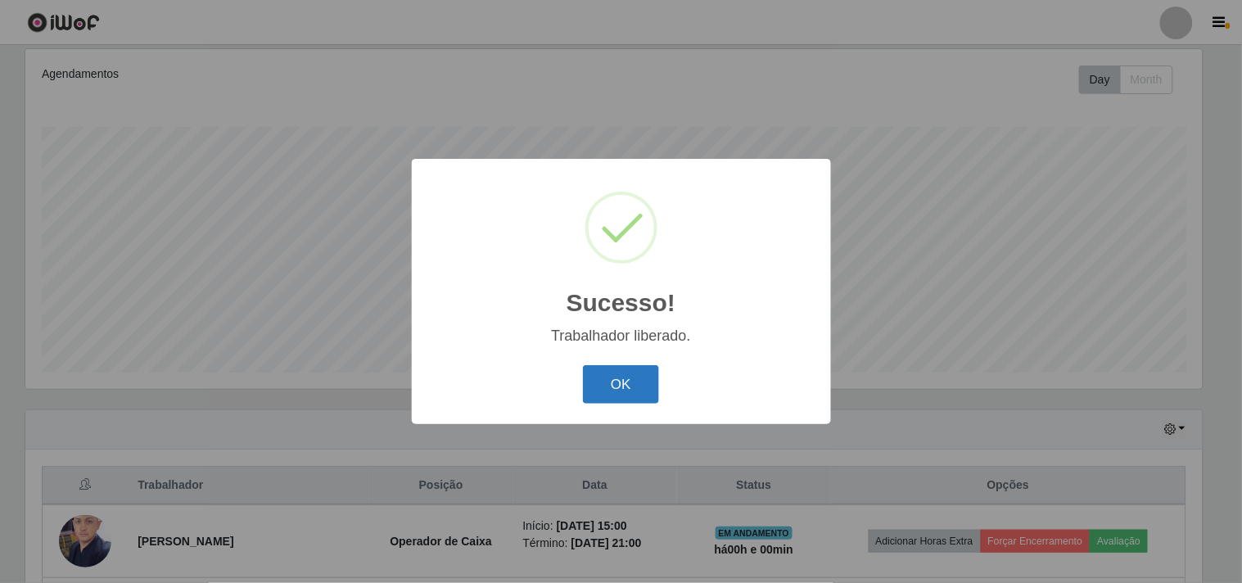
click at [609, 380] on button "OK" at bounding box center [621, 384] width 76 height 38
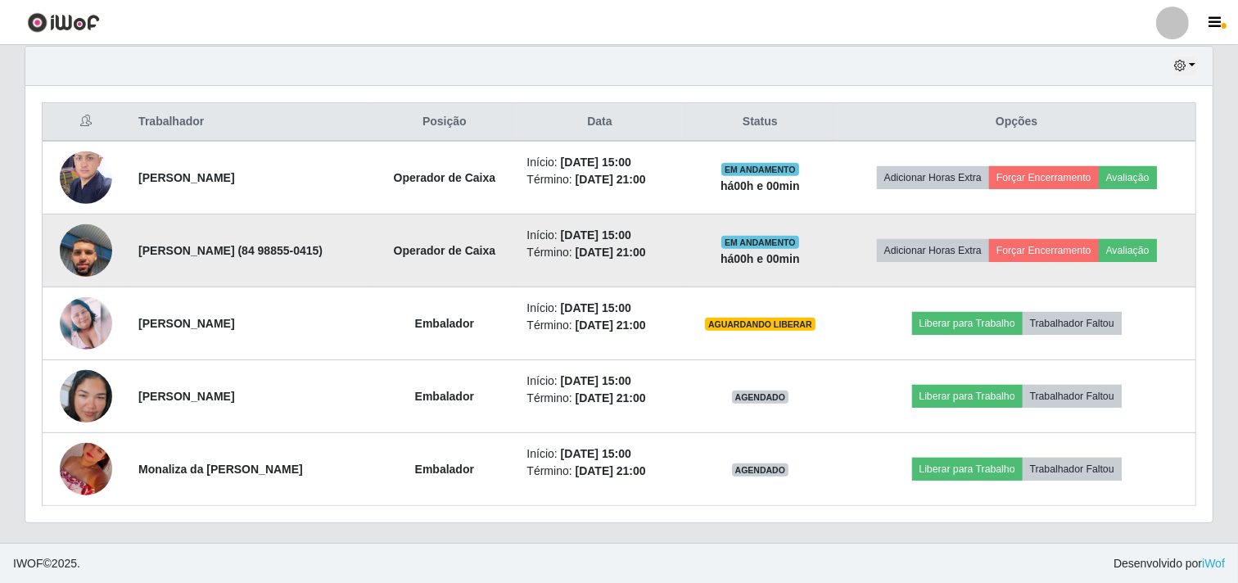
scroll to position [577, 0]
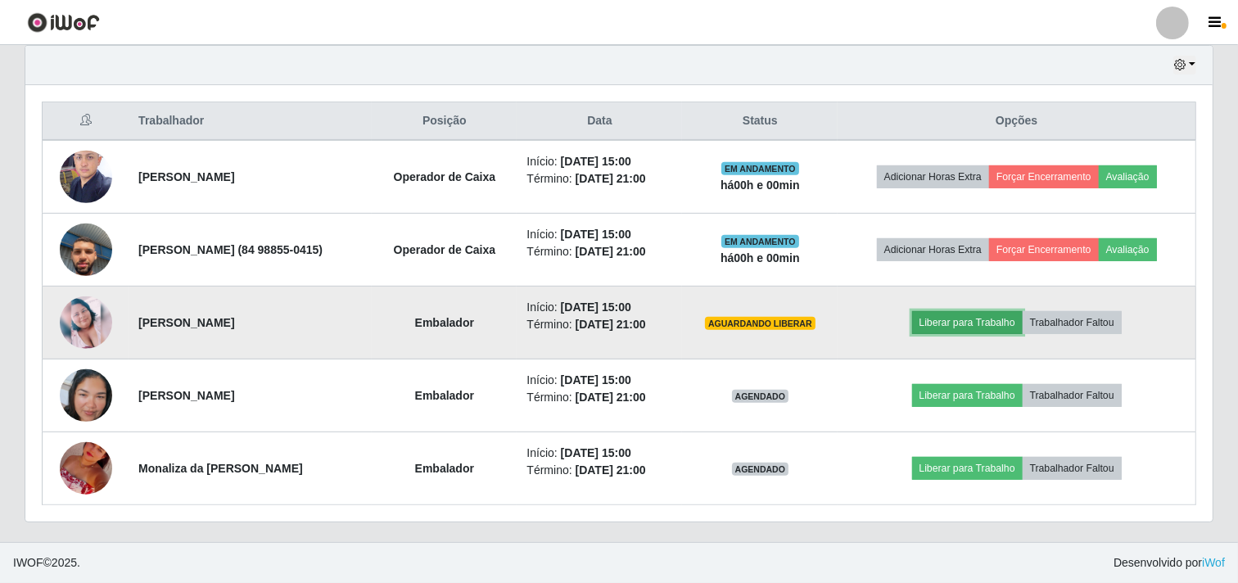
click at [976, 317] on button "Liberar para Trabalho" at bounding box center [967, 322] width 111 height 23
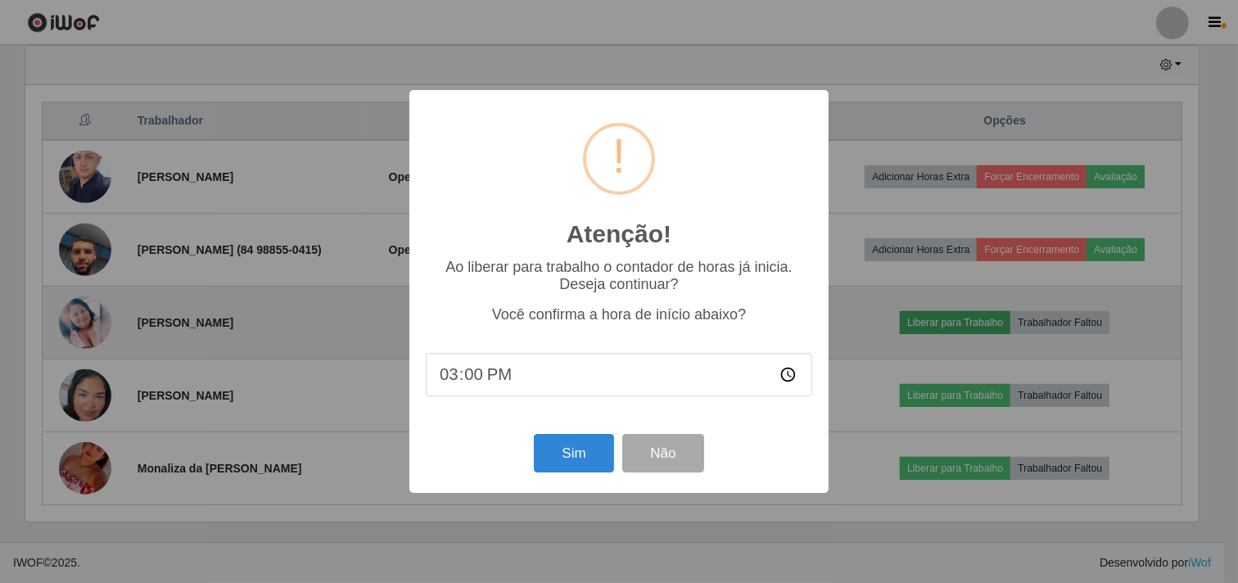
scroll to position [339, 1176]
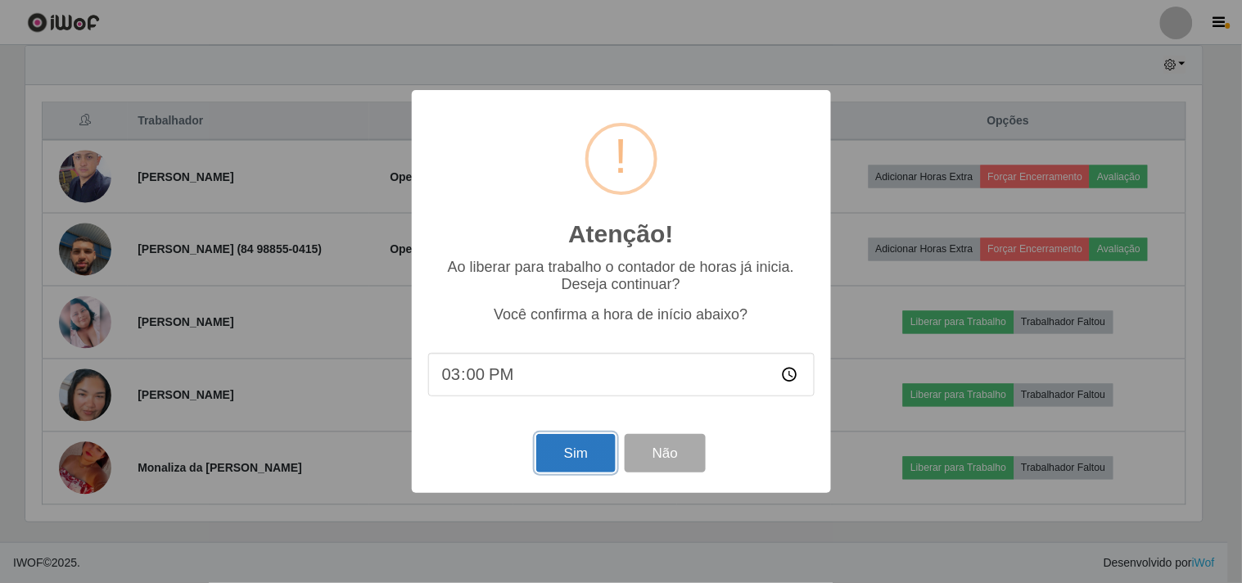
click at [591, 458] on button "Sim" at bounding box center [575, 453] width 79 height 38
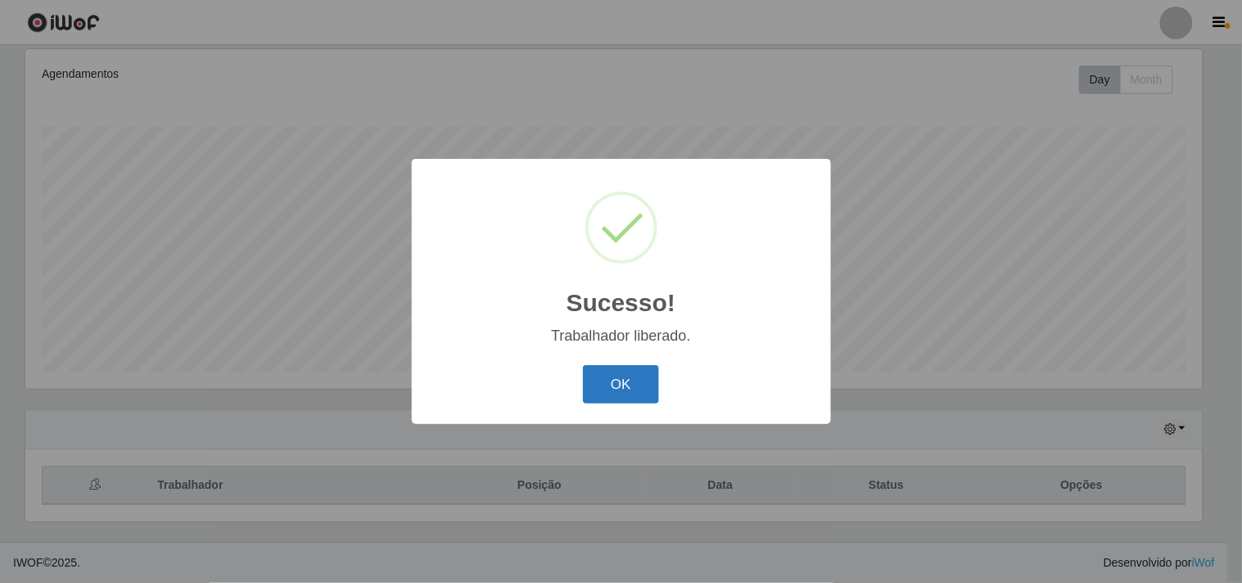
click at [635, 388] on button "OK" at bounding box center [621, 384] width 76 height 38
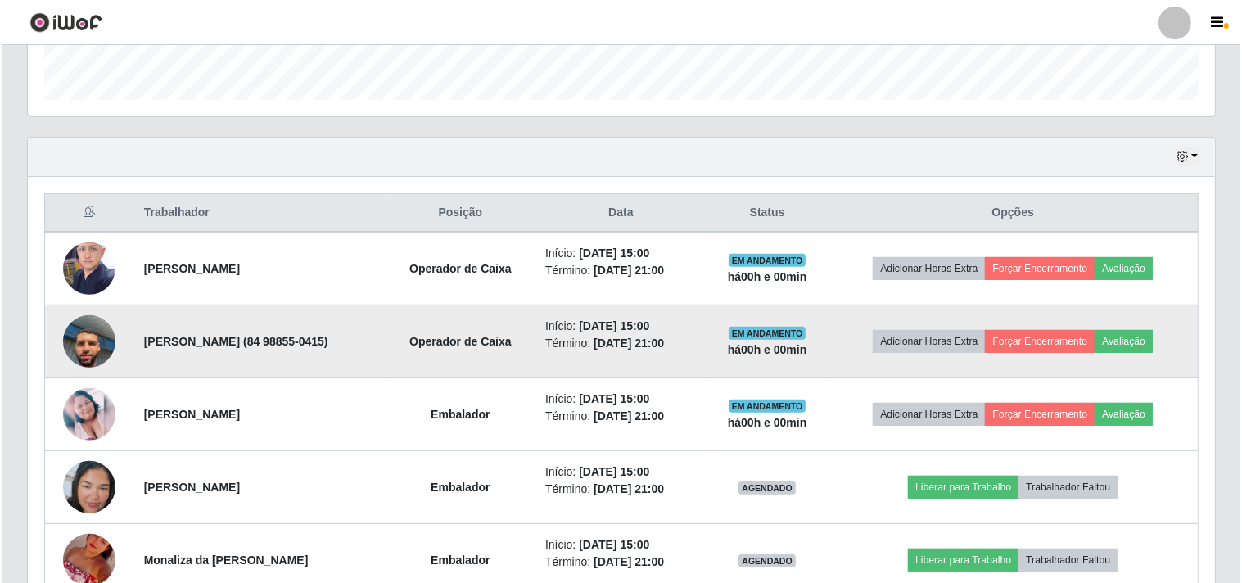
scroll to position [577, 0]
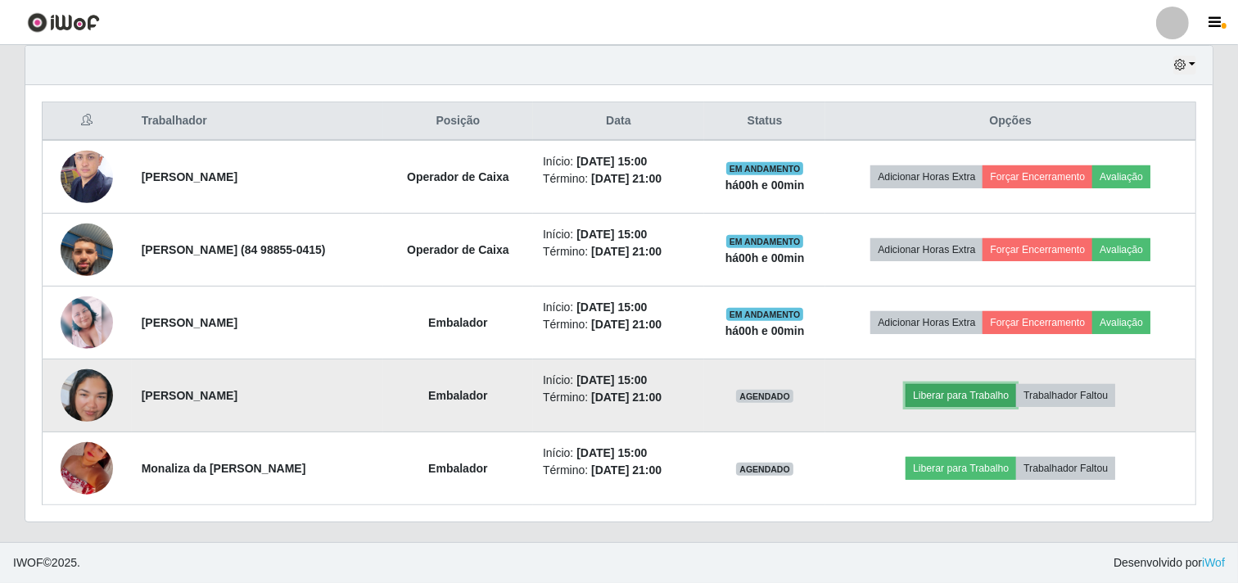
click at [951, 395] on button "Liberar para Trabalho" at bounding box center [960, 395] width 111 height 23
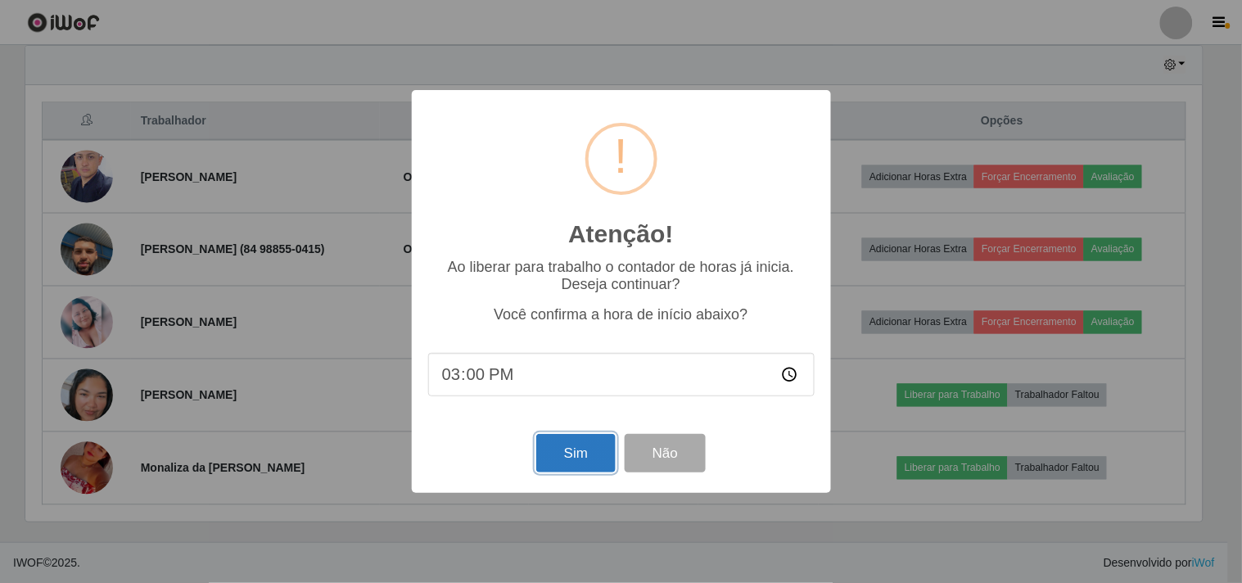
click at [574, 446] on button "Sim" at bounding box center [575, 453] width 79 height 38
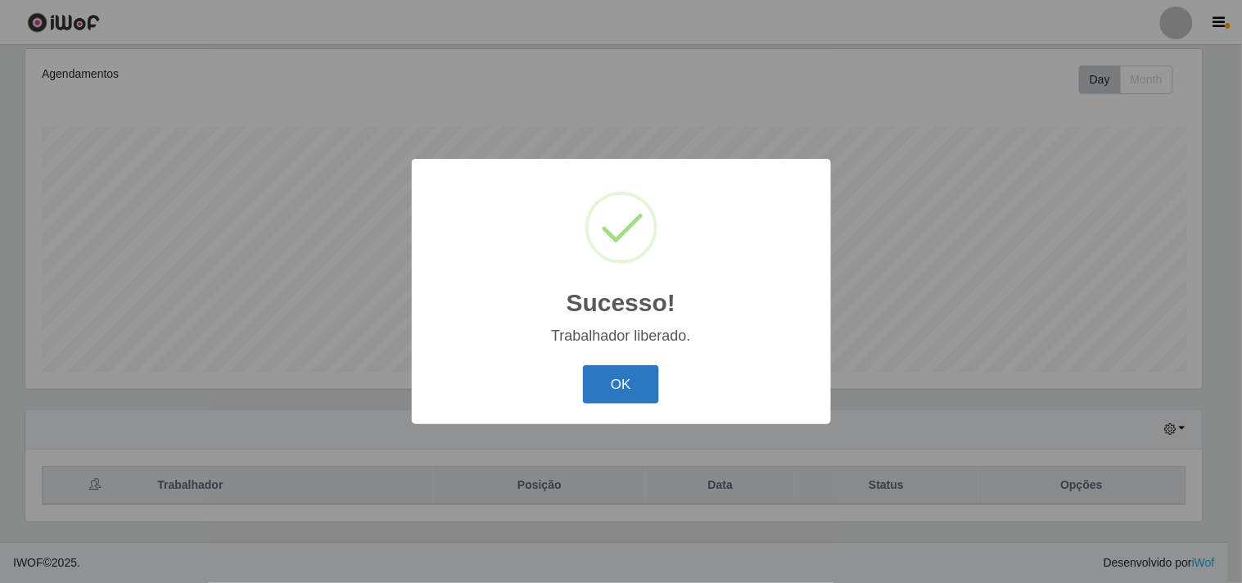
click at [617, 391] on button "OK" at bounding box center [621, 384] width 76 height 38
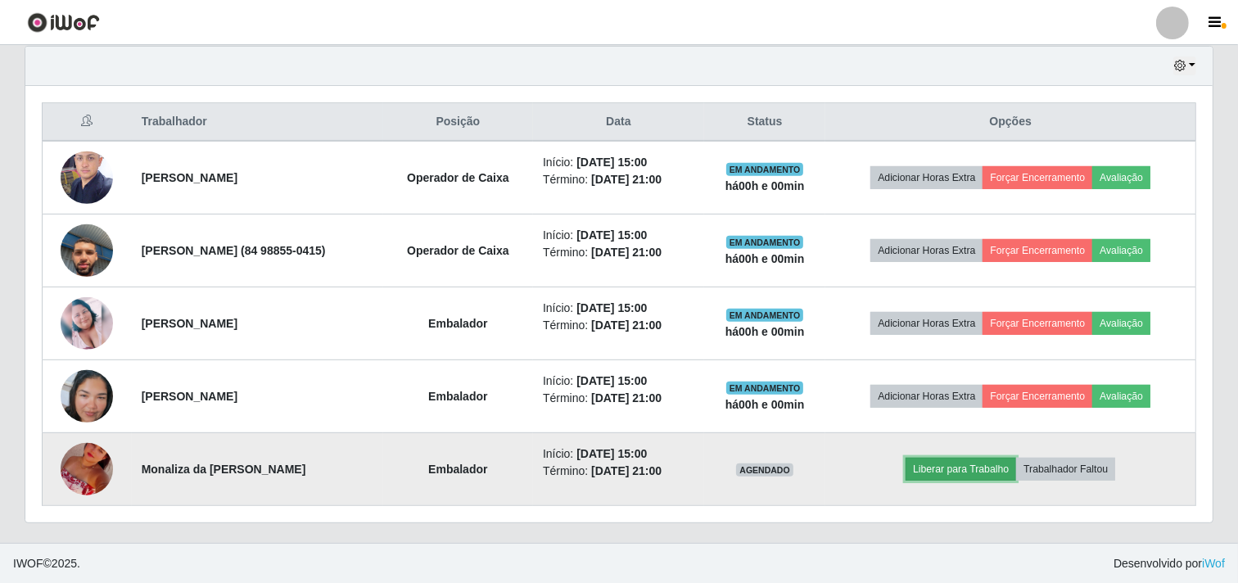
click at [963, 471] on button "Liberar para Trabalho" at bounding box center [960, 469] width 111 height 23
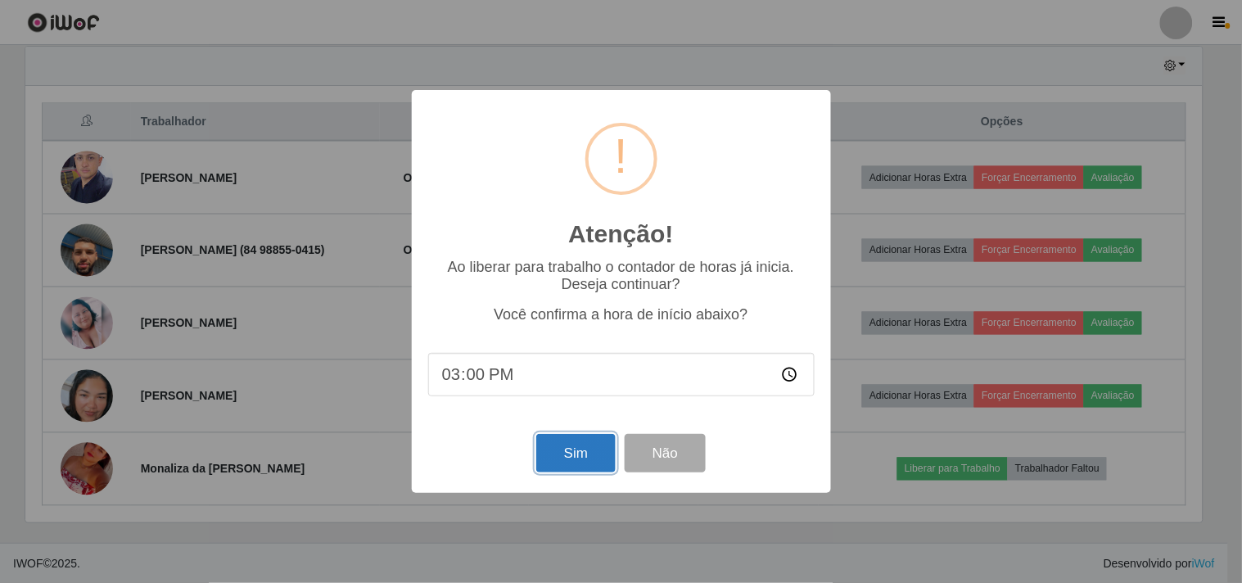
click at [586, 446] on button "Sim" at bounding box center [575, 453] width 79 height 38
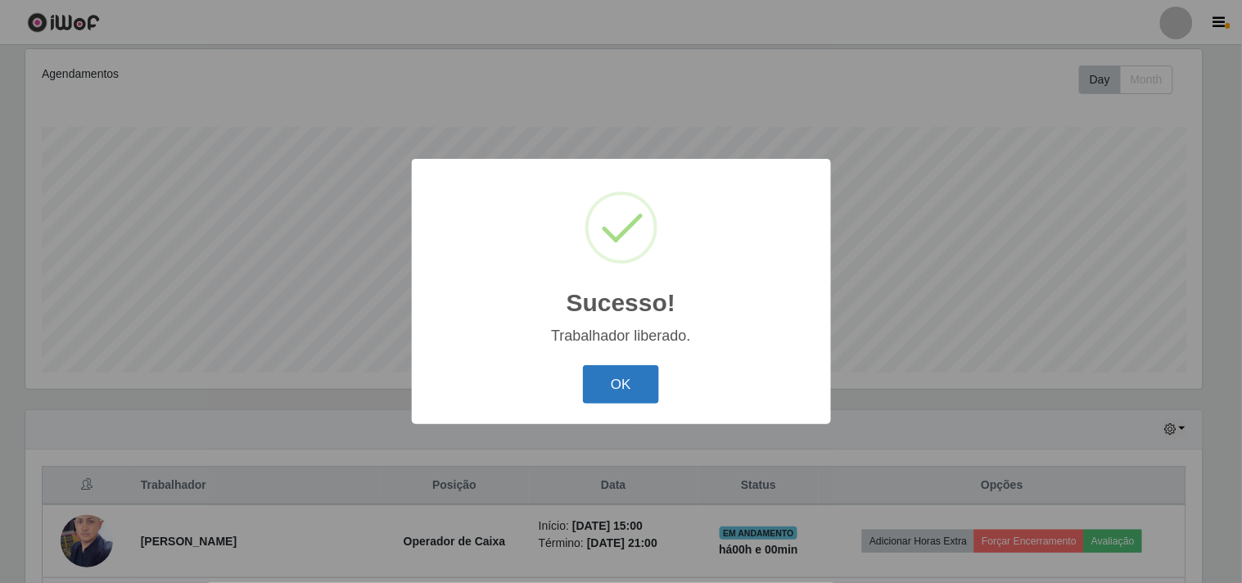
click at [625, 377] on button "OK" at bounding box center [621, 384] width 76 height 38
